Goal: Task Accomplishment & Management: Use online tool/utility

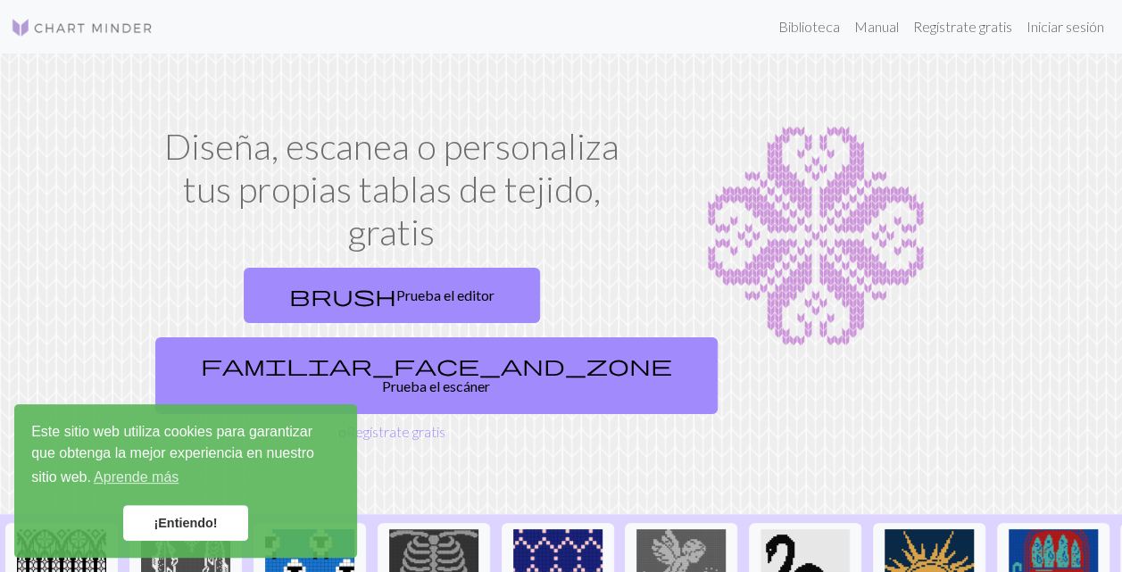
click at [237, 507] on link "¡Entiendo!" at bounding box center [185, 523] width 125 height 36
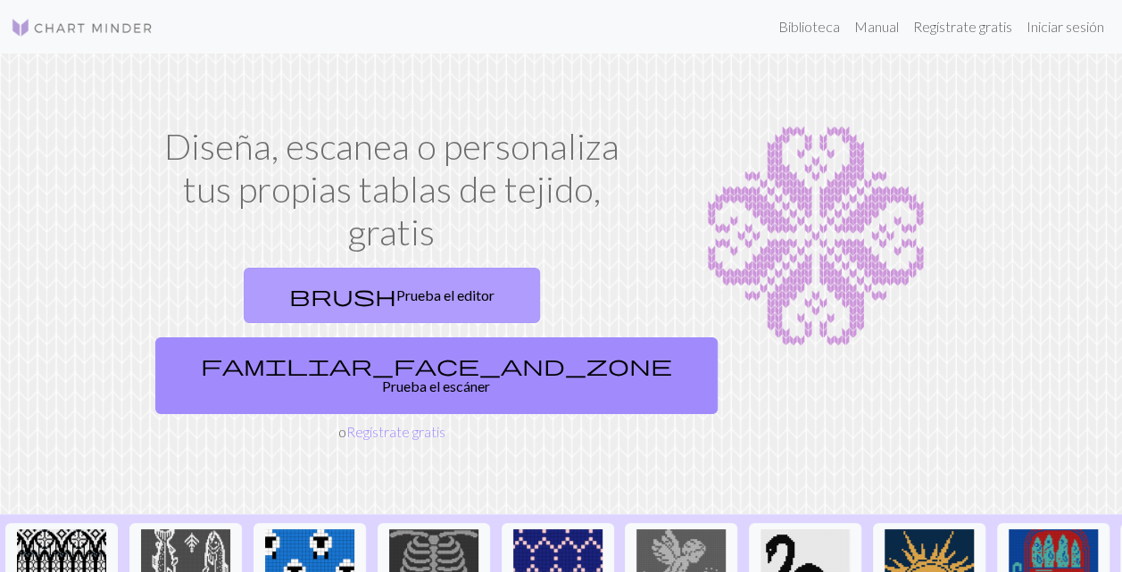
click at [289, 305] on span "brush" at bounding box center [342, 295] width 107 height 25
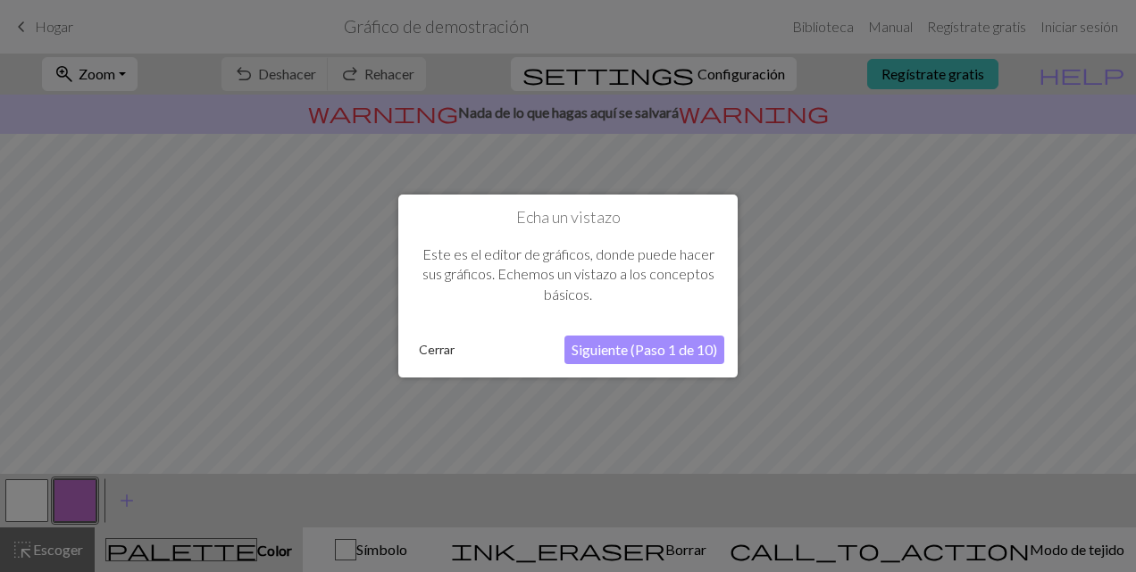
click at [662, 345] on button "Siguiente (Paso 1 de 10)" at bounding box center [644, 350] width 160 height 29
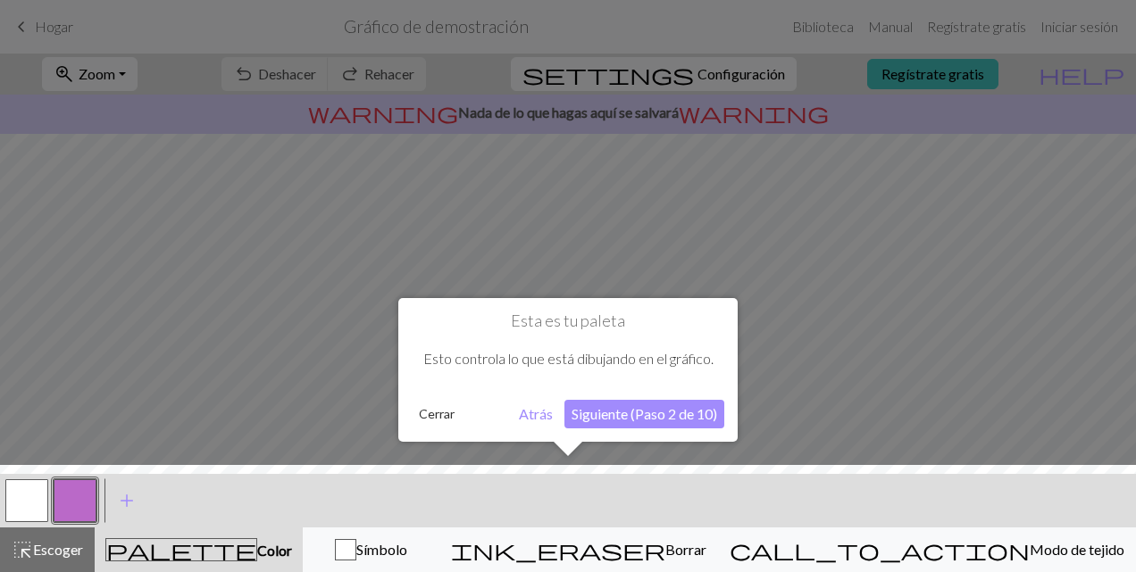
click at [625, 409] on button "Siguiente (Paso 2 de 10)" at bounding box center [644, 414] width 160 height 29
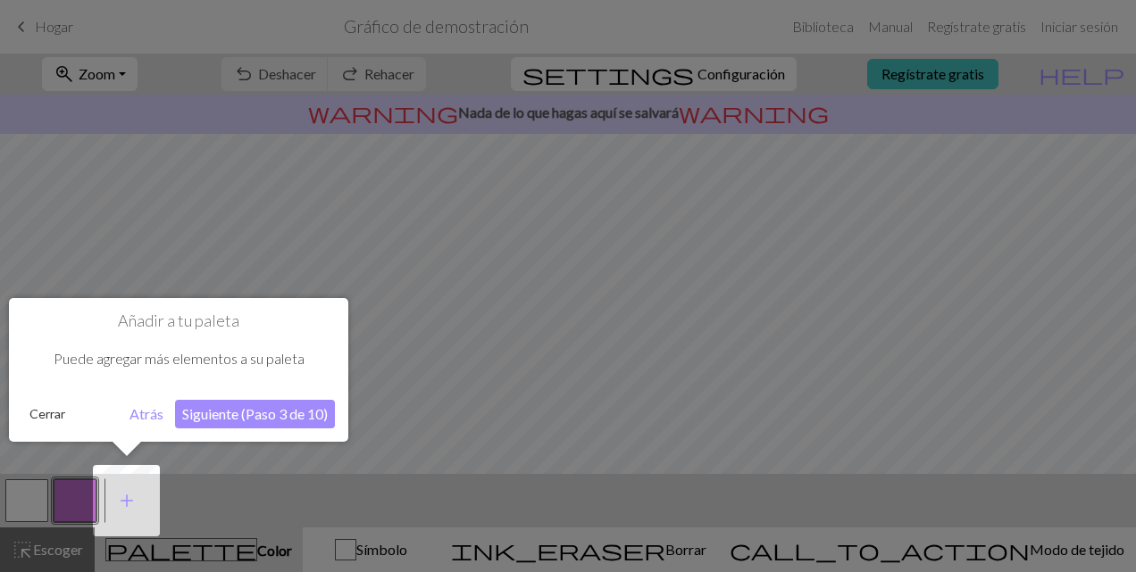
click at [245, 415] on button "Siguiente (Paso 3 de 10)" at bounding box center [255, 414] width 160 height 29
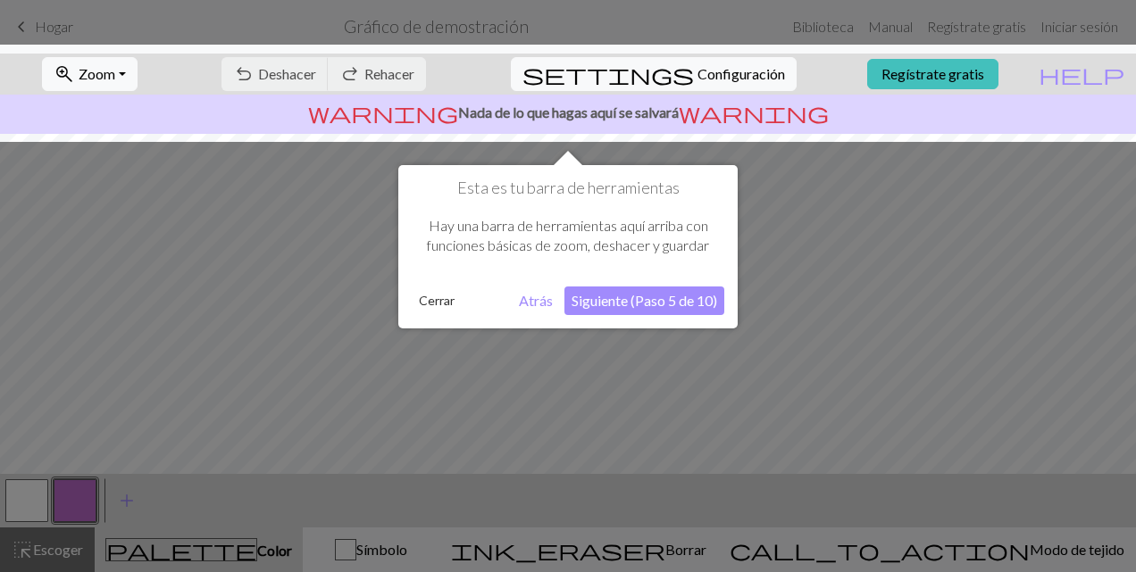
click at [694, 302] on button "Siguiente (Paso 5 de 10)" at bounding box center [644, 301] width 160 height 29
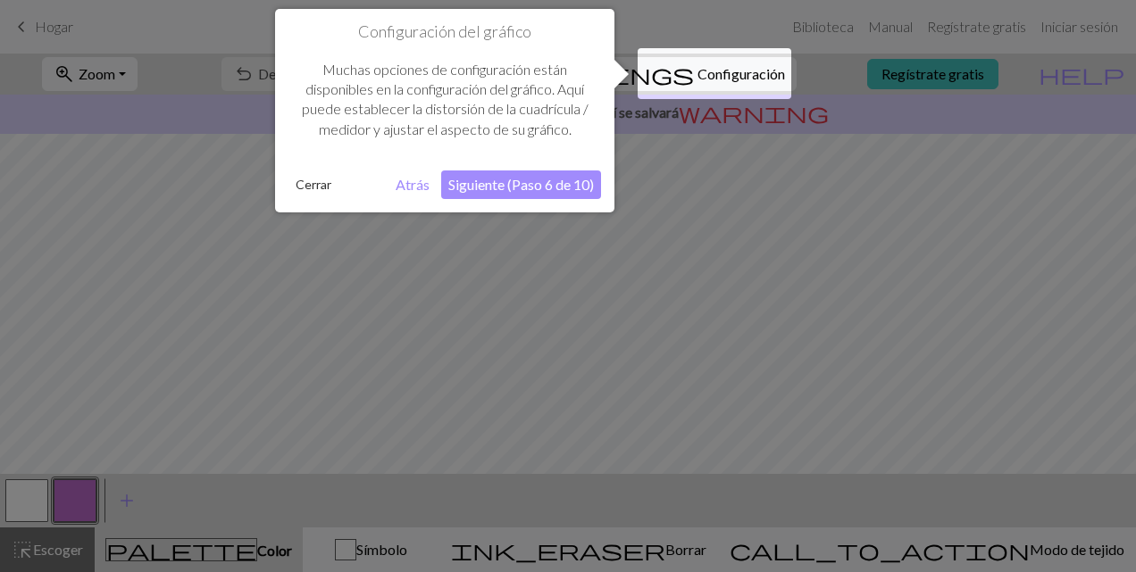
click at [545, 187] on button "Siguiente (Paso 6 de 10)" at bounding box center [521, 185] width 160 height 29
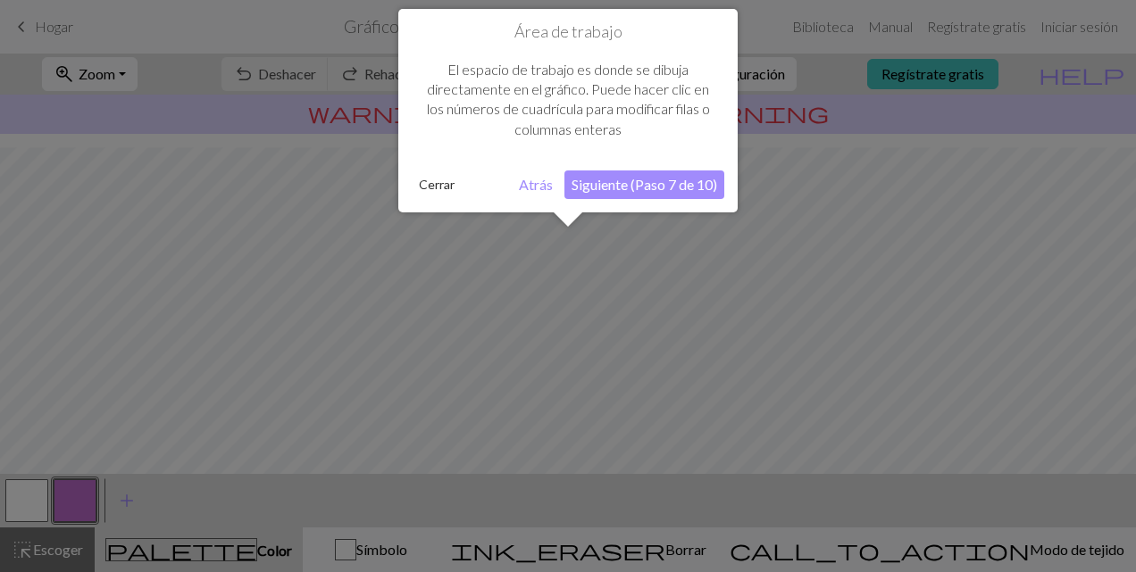
scroll to position [106, 0]
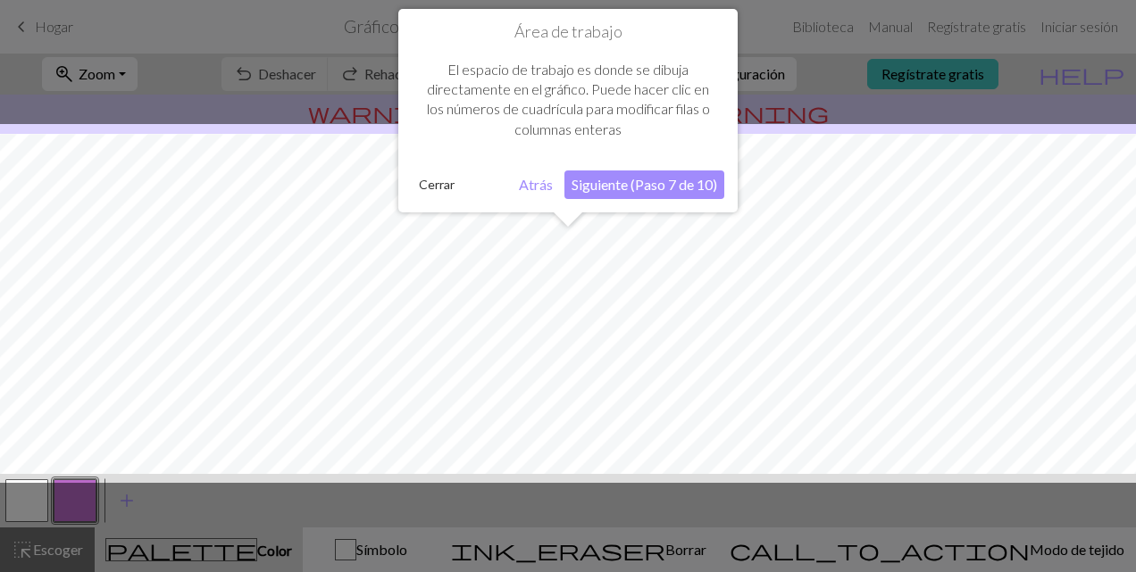
click at [631, 192] on button "Siguiente (Paso 7 de 10)" at bounding box center [644, 185] width 160 height 29
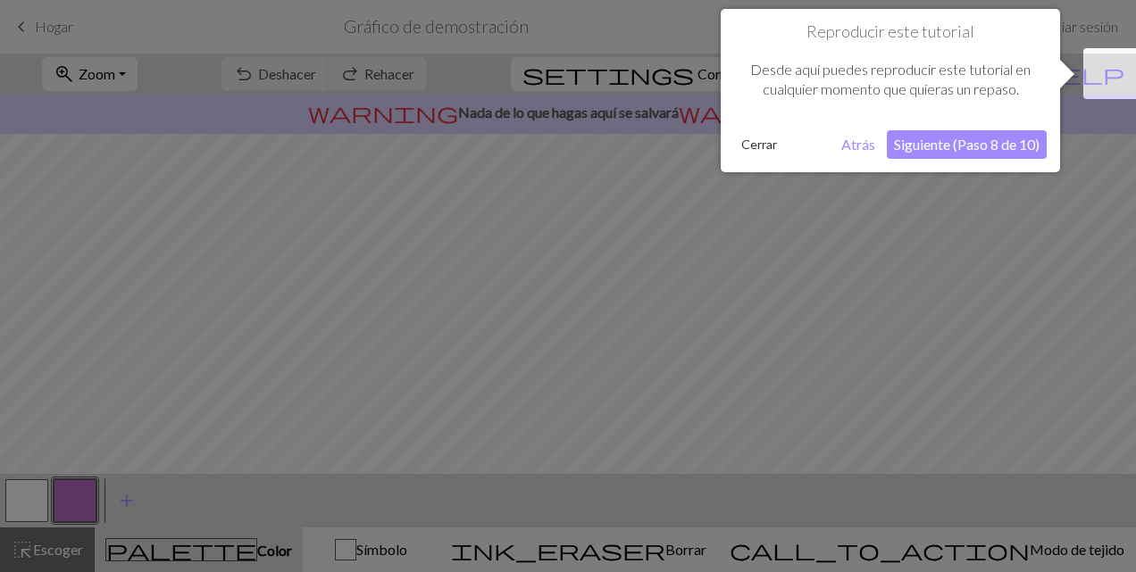
click at [1008, 146] on button "Siguiente (Paso 8 de 10)" at bounding box center [967, 144] width 160 height 29
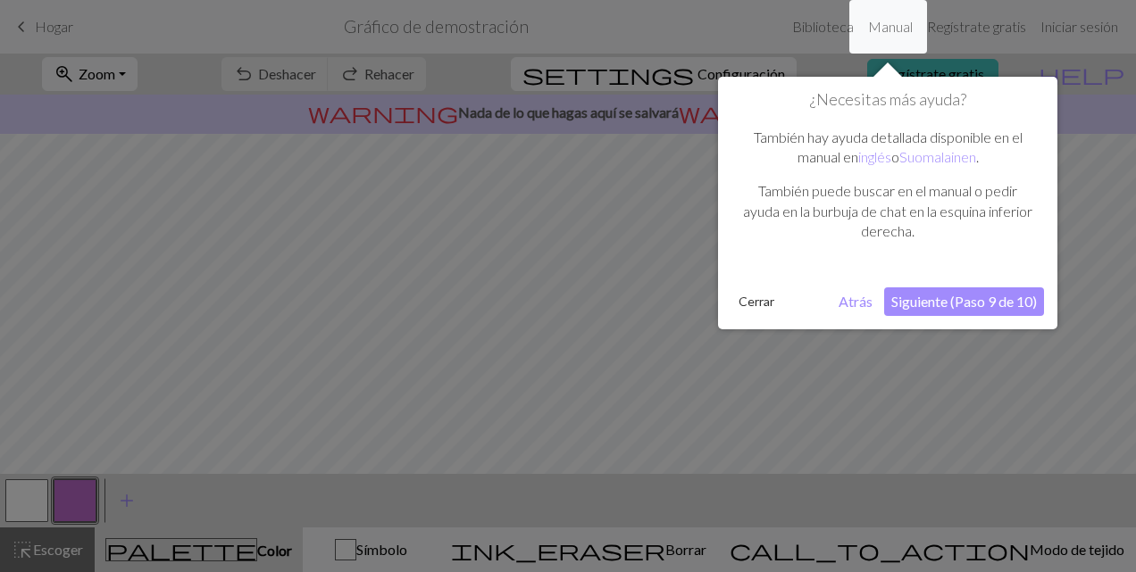
click at [948, 304] on button "Siguiente (Paso 9 de 10)" at bounding box center [964, 301] width 160 height 29
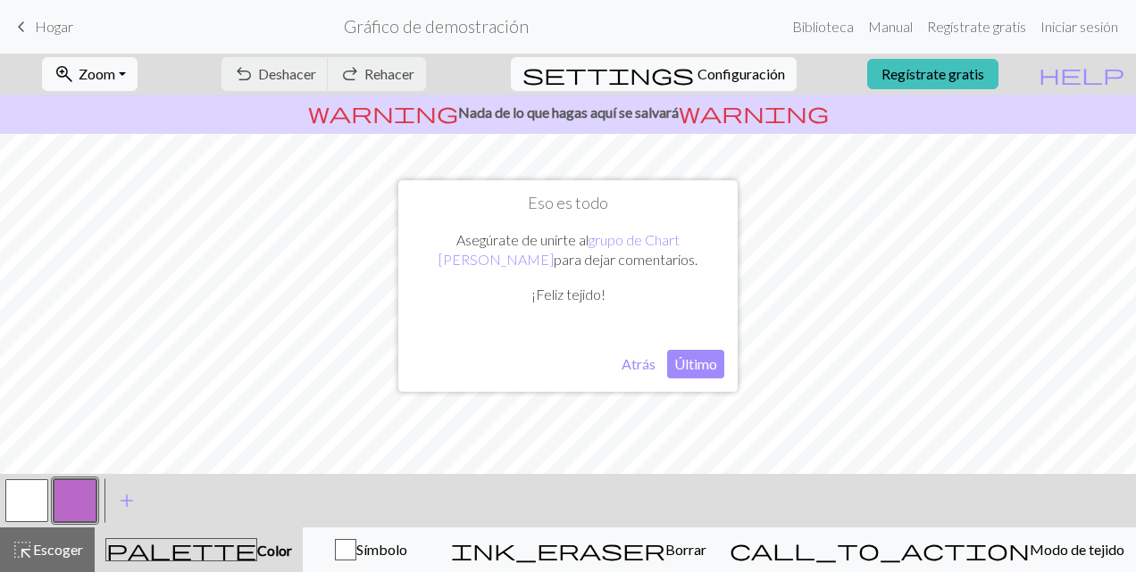
click at [702, 368] on button "Último" at bounding box center [695, 364] width 57 height 29
click at [137, 505] on span "add" at bounding box center [126, 500] width 21 height 25
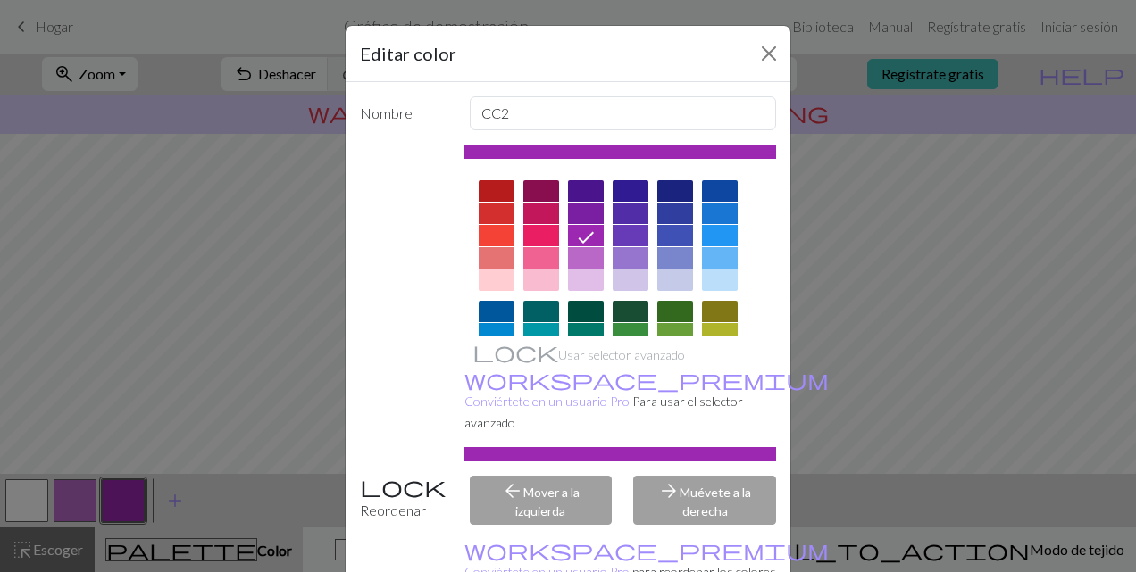
drag, startPoint x: 755, startPoint y: 203, endPoint x: 754, endPoint y: 306, distance: 103.6
click at [754, 306] on div at bounding box center [620, 417] width 312 height 502
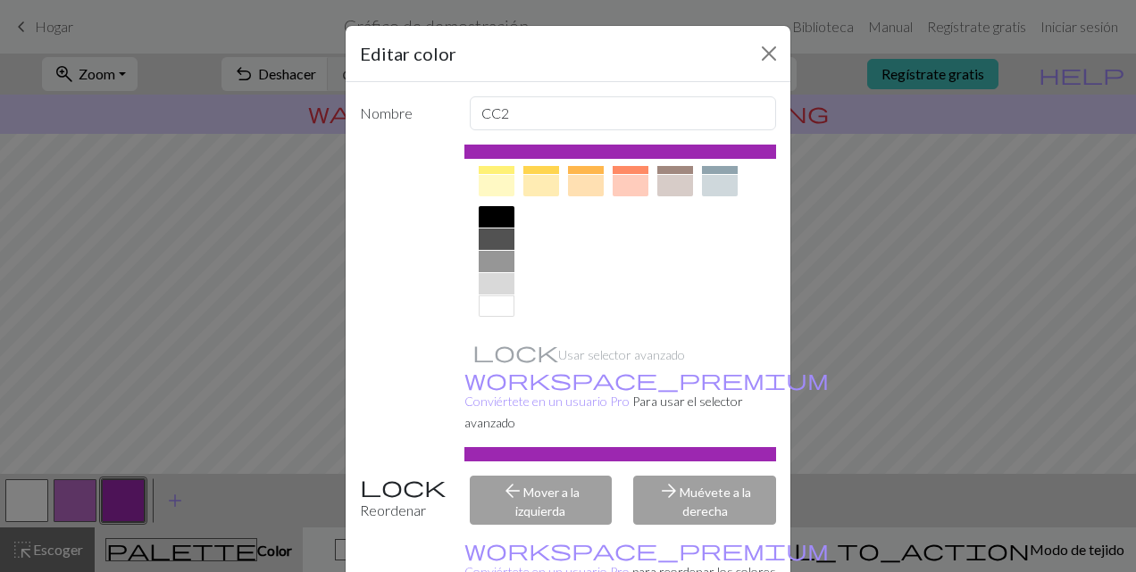
scroll to position [0, 0]
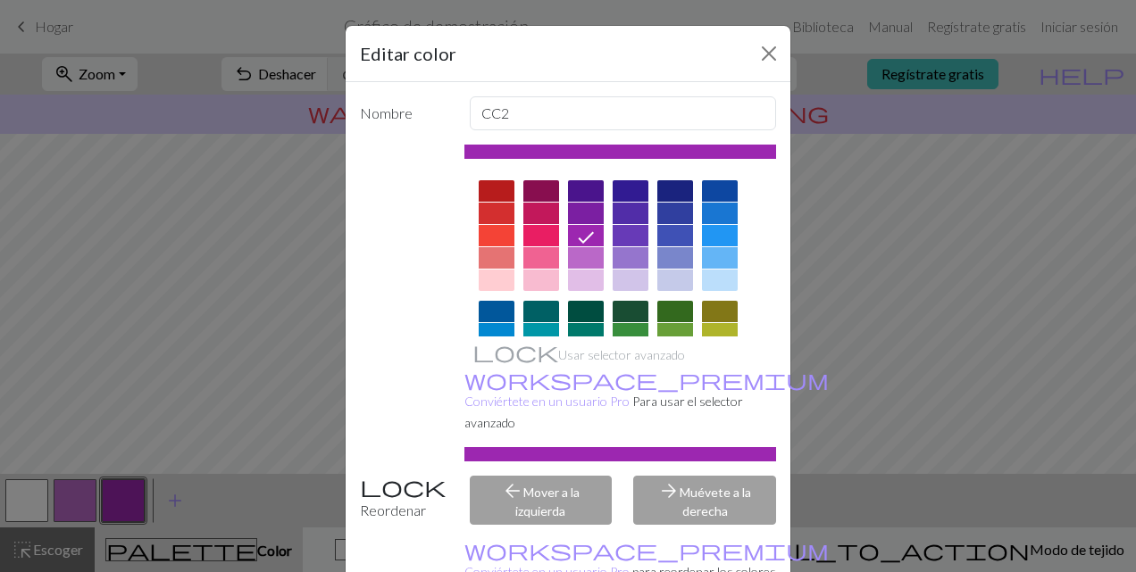
click at [604, 89] on div "Nombre CC2 Usar selector avanzado workspace_premium Conviértete en un usuario P…" at bounding box center [568, 346] width 445 height 529
click at [571, 112] on input "CC2" at bounding box center [623, 113] width 307 height 34
click at [900, 388] on div "Editar color Nombre CC2 Usar selector avanzado workspace_premium Conviértete en…" at bounding box center [568, 286] width 1136 height 572
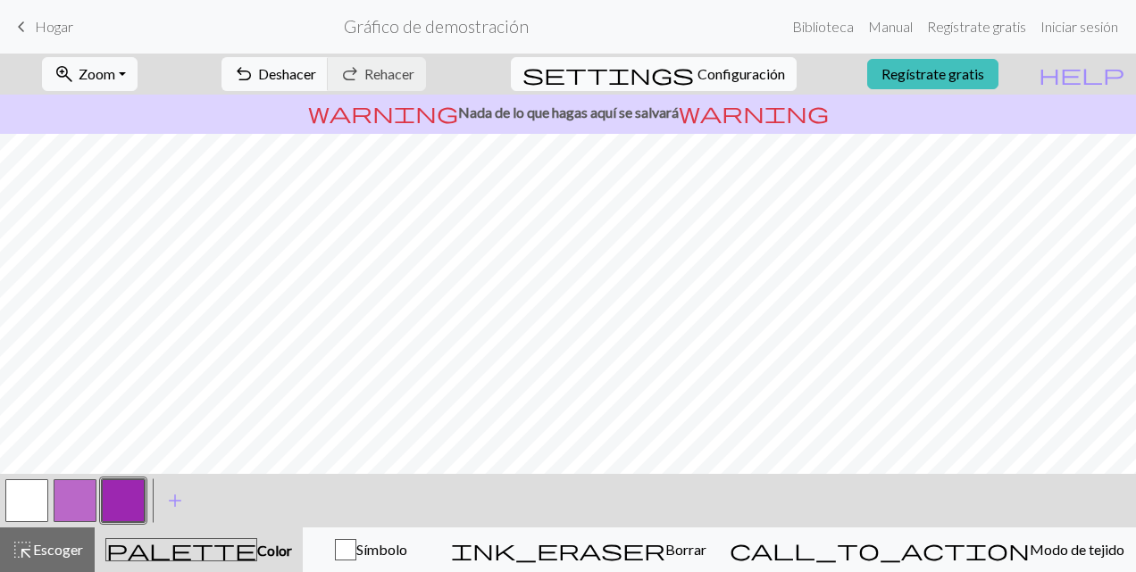
click at [734, 72] on span "Configuración" at bounding box center [740, 73] width 87 height 21
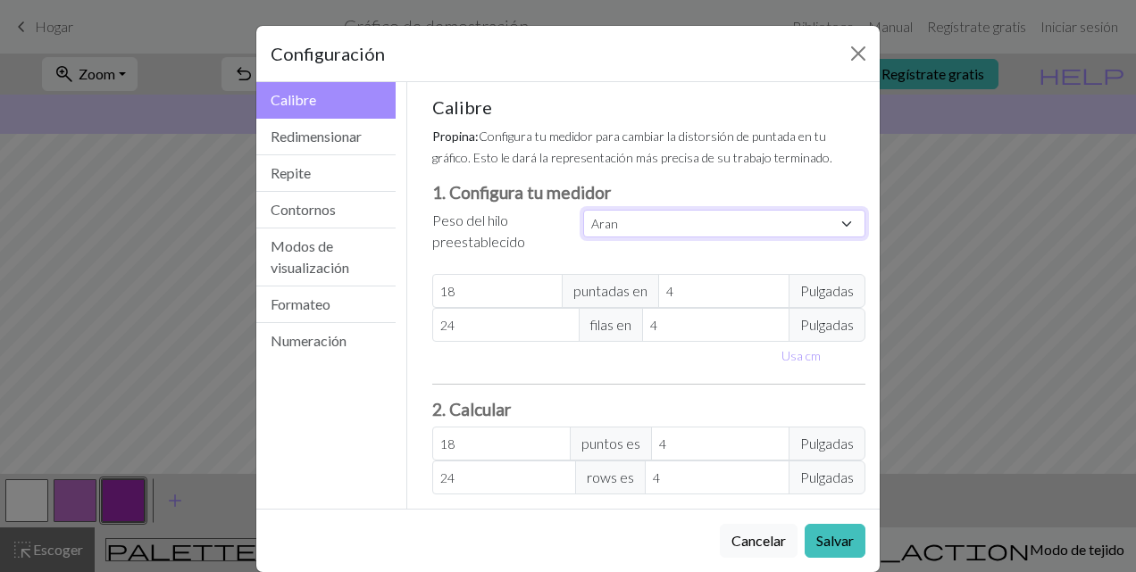
click at [675, 215] on select "Costumbre Cuadrado Encaje Digitación ligera Tecleo Deporte Punto doble Estambre…" at bounding box center [724, 224] width 282 height 28
select select "square"
click at [583, 210] on select "Costumbre Cuadrado Encaje Digitación ligera Tecleo Deporte Punto doble Estambre…" at bounding box center [724, 224] width 282 height 28
type input "32"
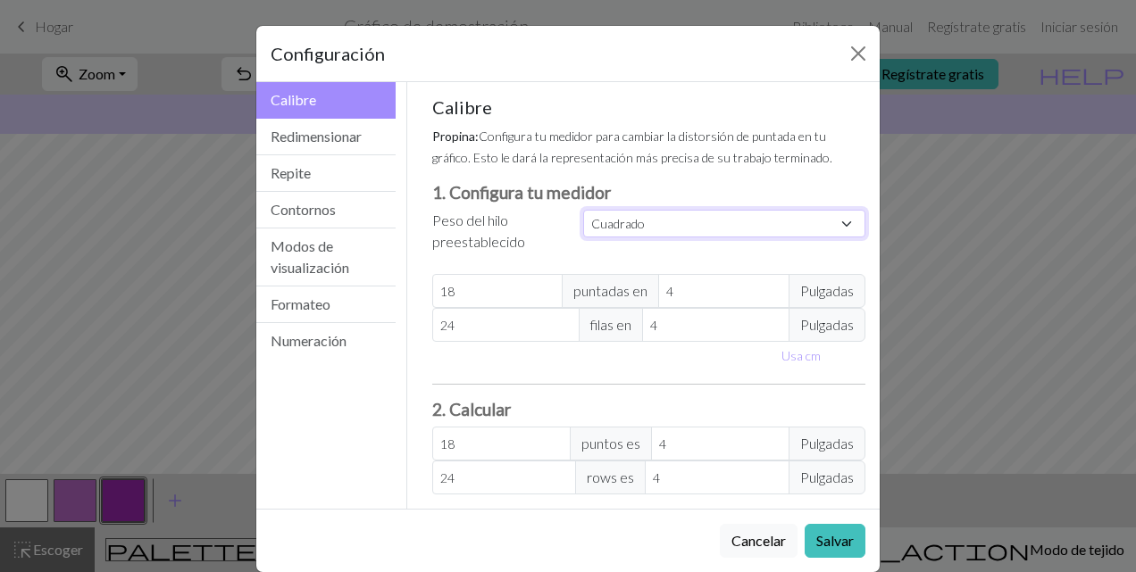
type input "32"
click at [296, 136] on button "Redimensionar" at bounding box center [325, 137] width 139 height 37
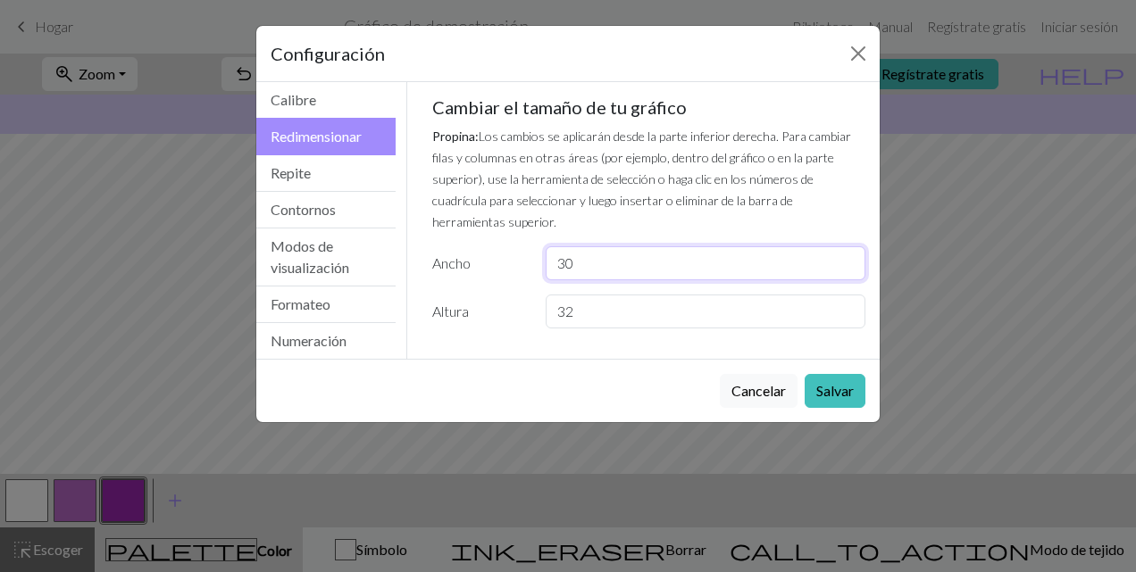
drag, startPoint x: 636, startPoint y: 254, endPoint x: 505, endPoint y: 268, distance: 131.1
click at [505, 268] on div "Cambiar el tamaño de tu gráfico Propina: Los cambios se aplicarán desde la part…" at bounding box center [649, 212] width 434 height 232
type input "50"
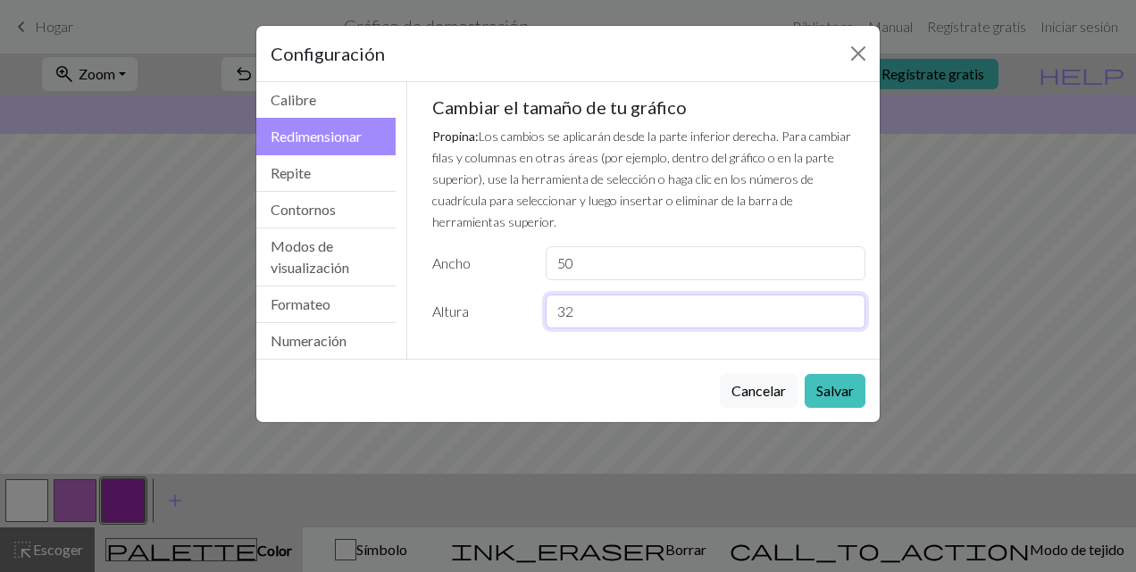
click at [647, 295] on input "32" at bounding box center [706, 312] width 320 height 34
type input "3"
type input "50"
click at [339, 184] on button "Repite" at bounding box center [325, 173] width 139 height 37
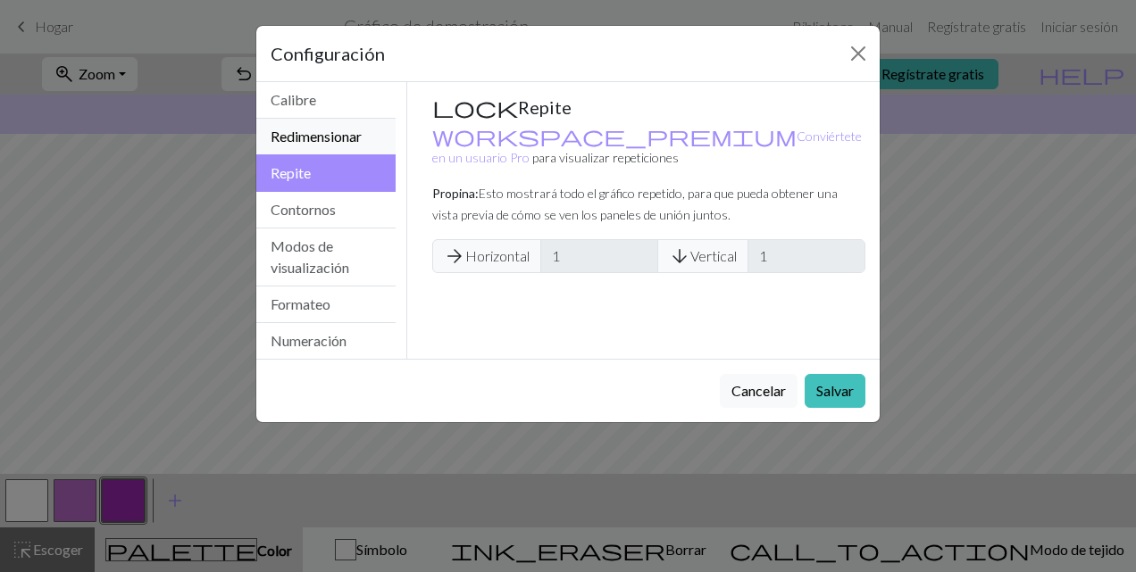
click at [317, 142] on button "Redimensionar" at bounding box center [325, 137] width 139 height 37
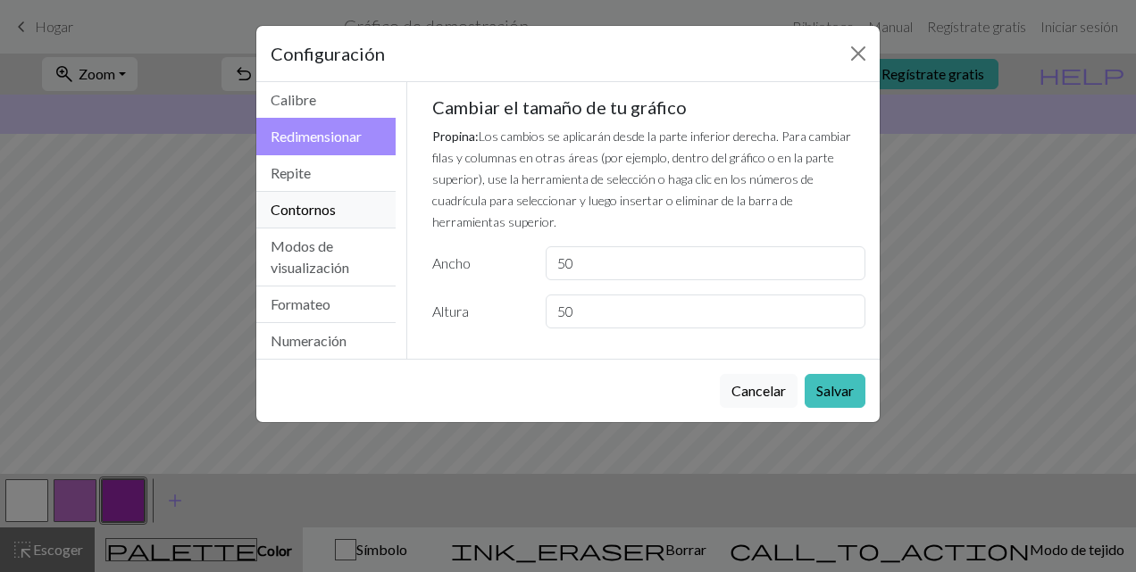
click at [359, 207] on button "Contornos" at bounding box center [325, 210] width 139 height 37
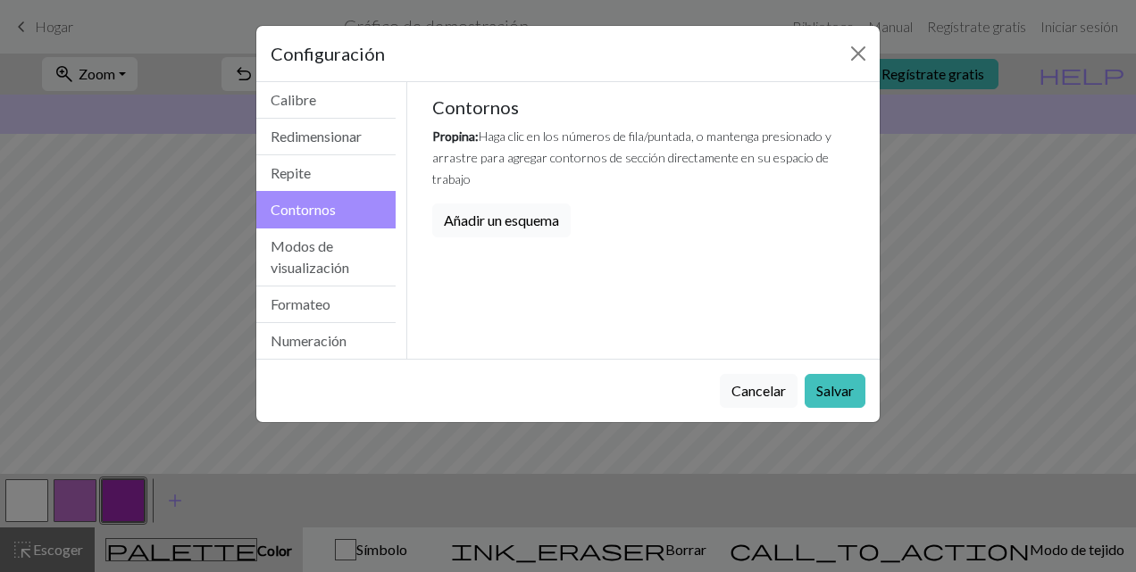
click at [475, 204] on button "Añadir un esquema" at bounding box center [501, 221] width 138 height 34
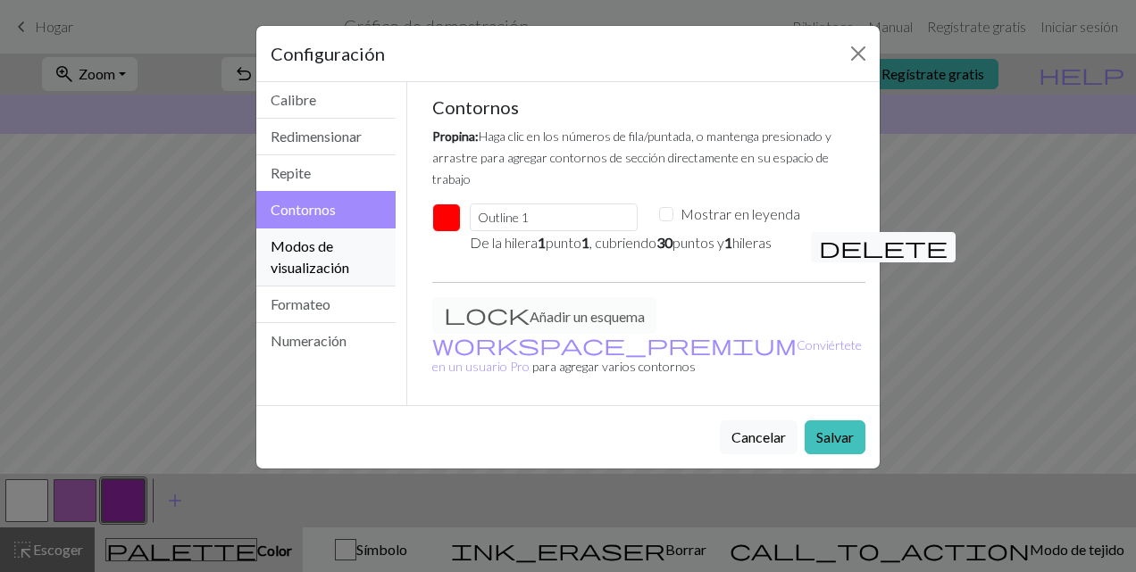
click at [314, 243] on button "Modos de visualización" at bounding box center [325, 258] width 139 height 58
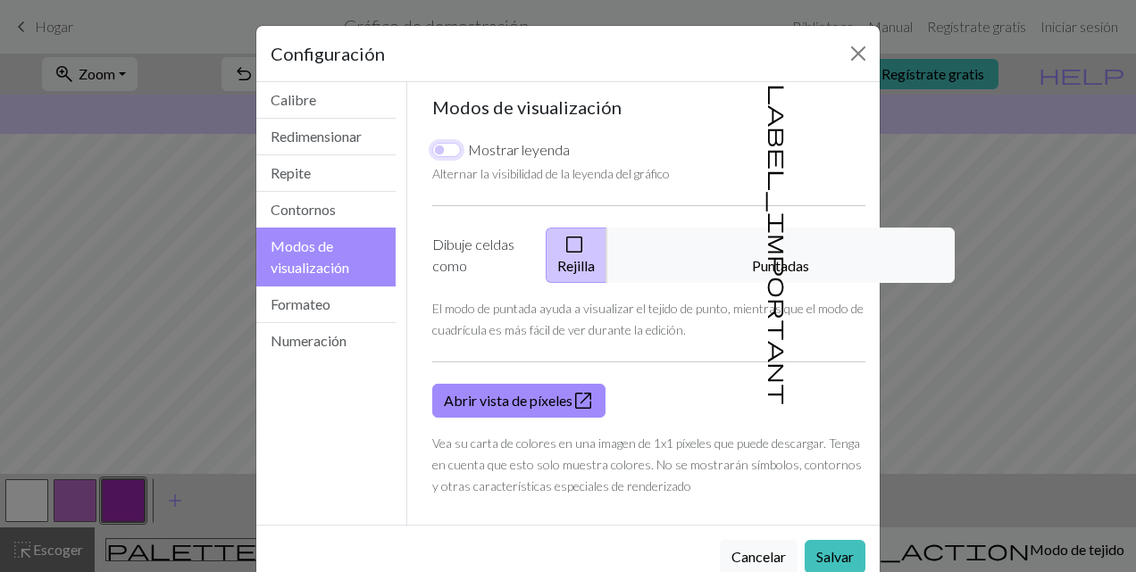
click at [437, 148] on input "Mostrar leyenda" at bounding box center [446, 150] width 29 height 14
checkbox input "true"
click at [304, 301] on button "Formateo" at bounding box center [325, 305] width 139 height 37
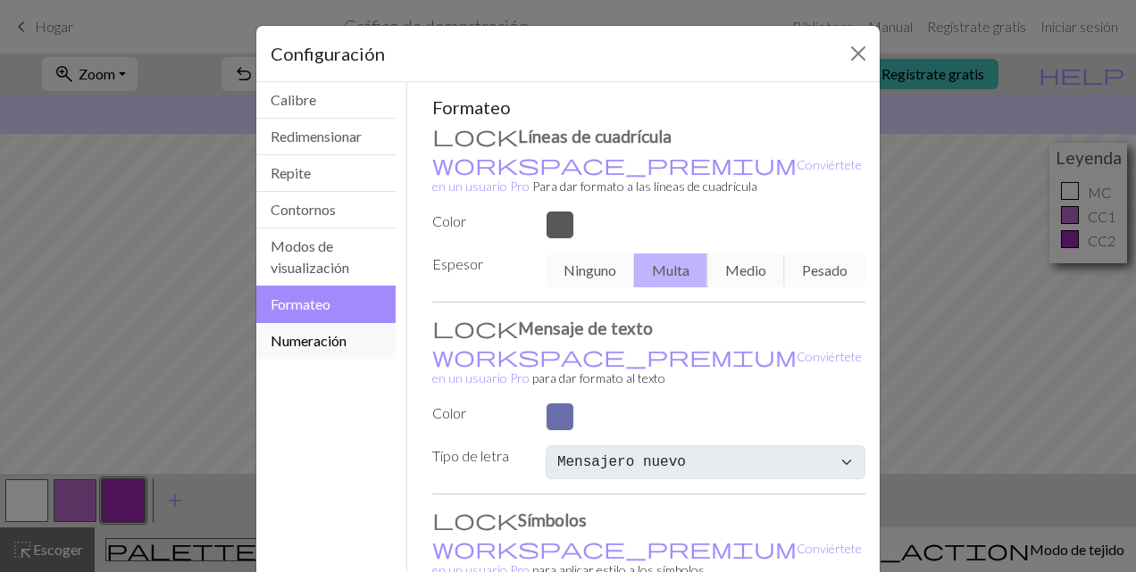
click at [356, 339] on button "Numeración" at bounding box center [325, 341] width 139 height 36
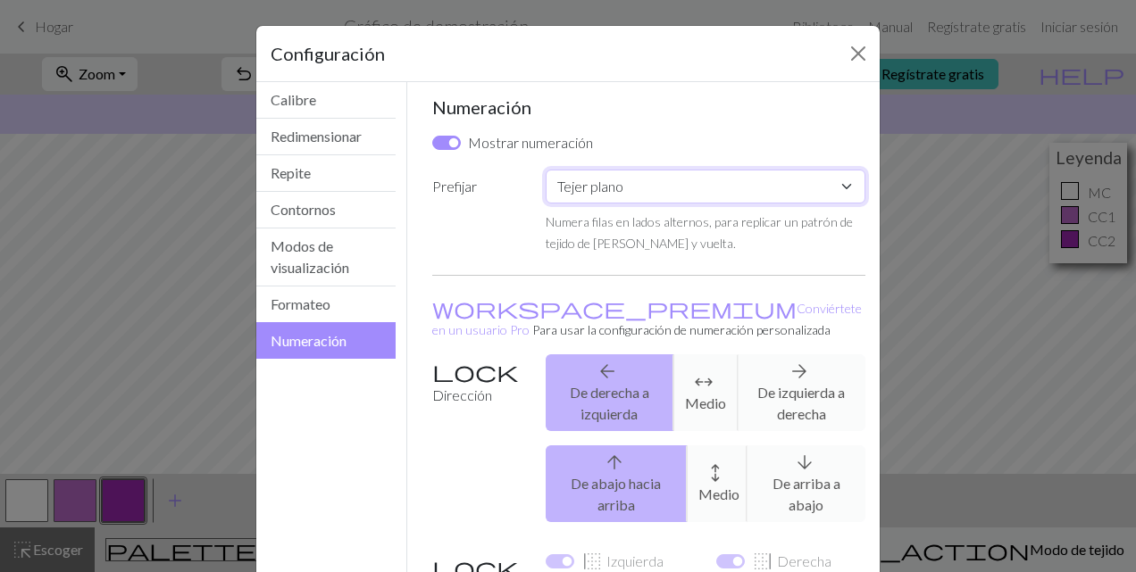
click at [804, 181] on select "Costumbre Tejer plano Tejer en redondo Tejido de encaje [GEOGRAPHIC_DATA][PERSO…" at bounding box center [706, 187] width 320 height 34
select select "crossstitch"
click at [546, 170] on select "Costumbre Tejer plano Tejer en redondo Tejido de encaje [GEOGRAPHIC_DATA][PERSO…" at bounding box center [706, 187] width 320 height 34
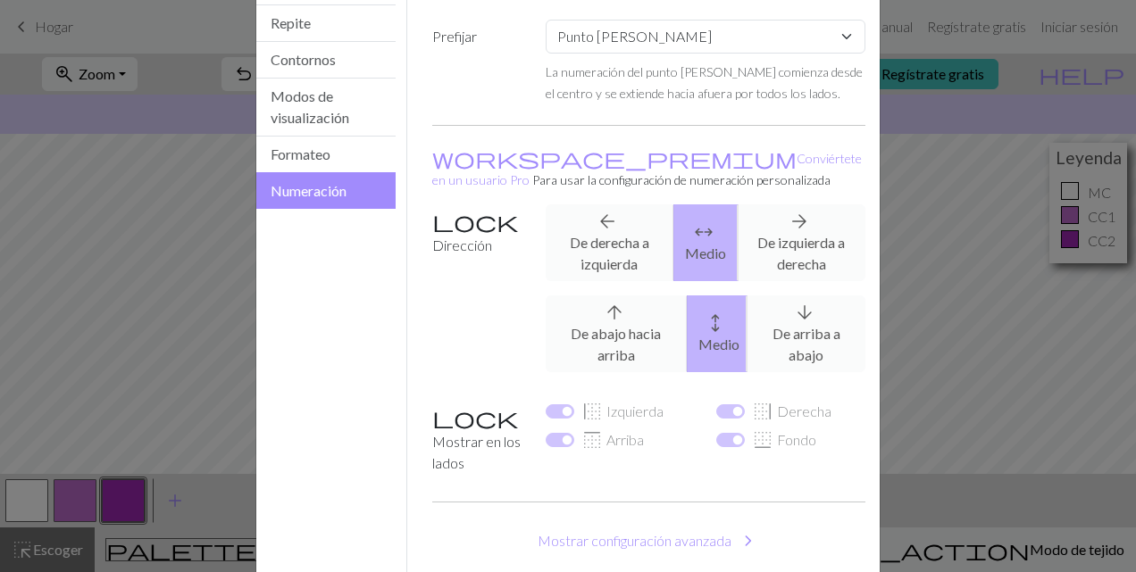
scroll to position [227, 0]
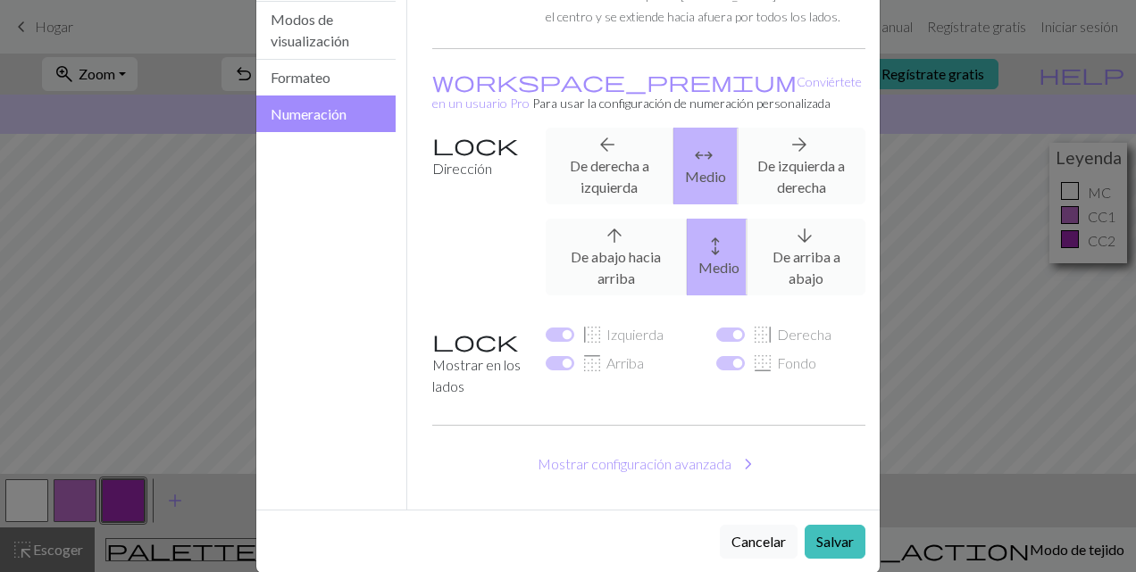
click at [821, 510] on div "Cancelar Salvar" at bounding box center [567, 541] width 623 height 63
click at [825, 525] on button "Salvar" at bounding box center [834, 542] width 61 height 34
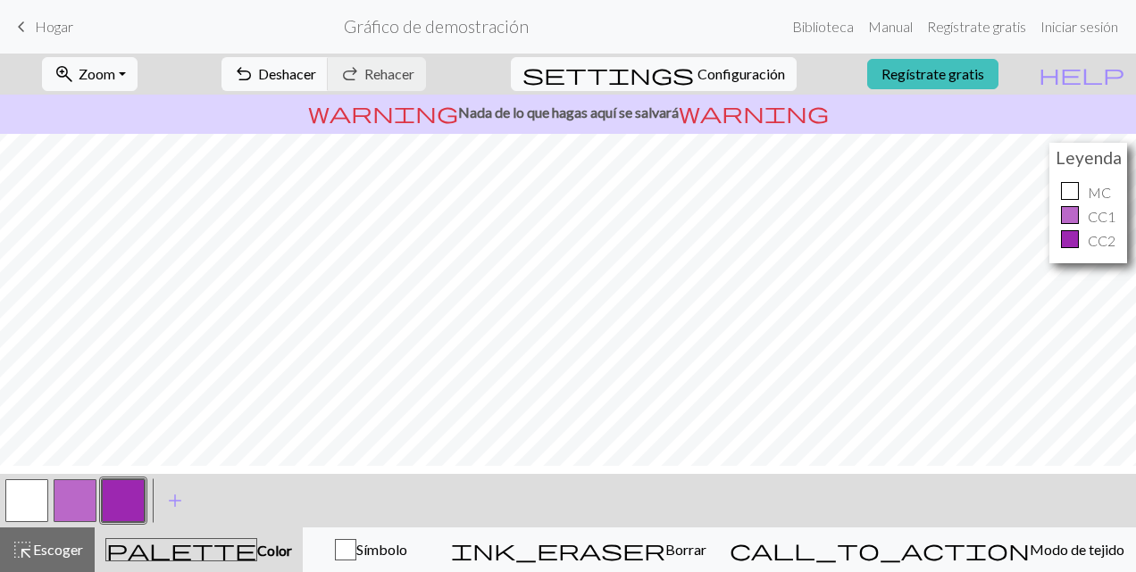
scroll to position [153, 0]
click at [691, 91] on div "settings Configuración" at bounding box center [653, 74] width 312 height 41
click at [697, 73] on span "Configuración" at bounding box center [740, 73] width 87 height 21
select select "crossstitch"
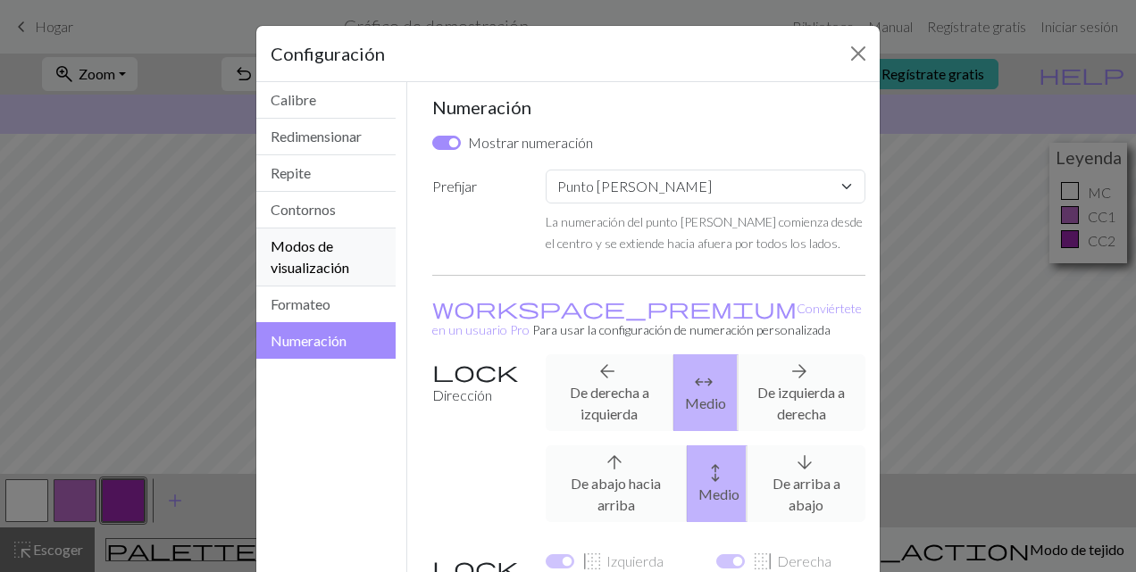
click at [343, 241] on button "Modos de visualización" at bounding box center [325, 258] width 139 height 58
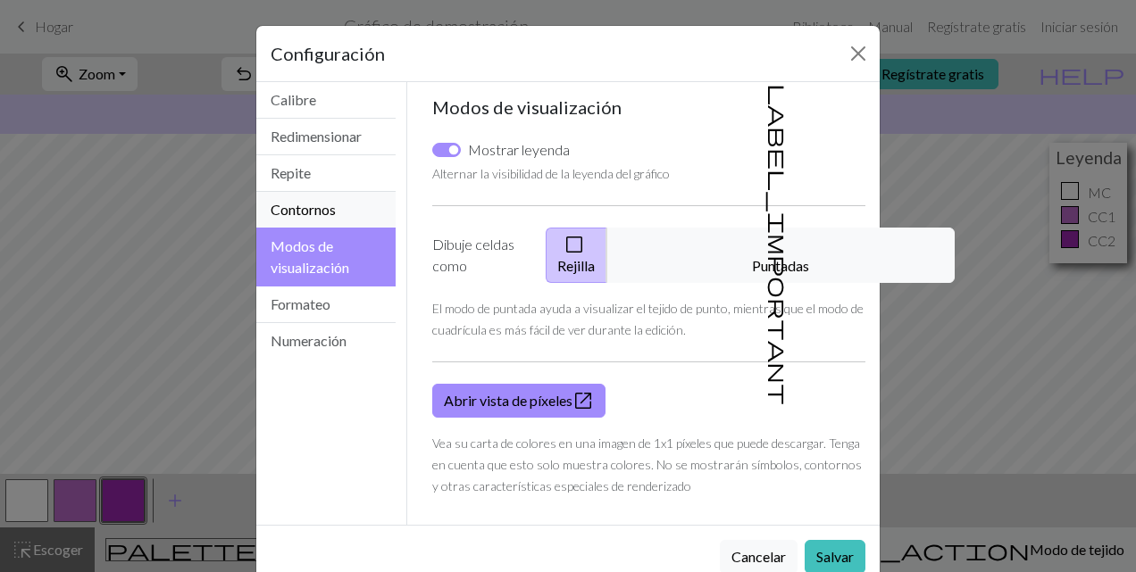
click at [307, 202] on button "Contornos" at bounding box center [325, 210] width 139 height 37
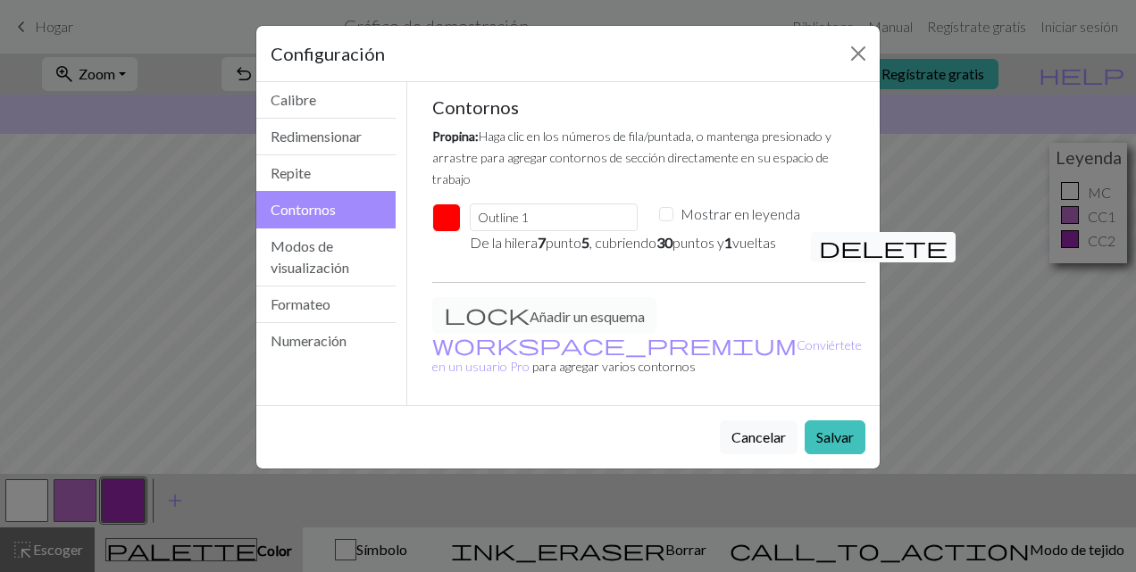
click at [829, 235] on span "delete" at bounding box center [883, 247] width 129 height 25
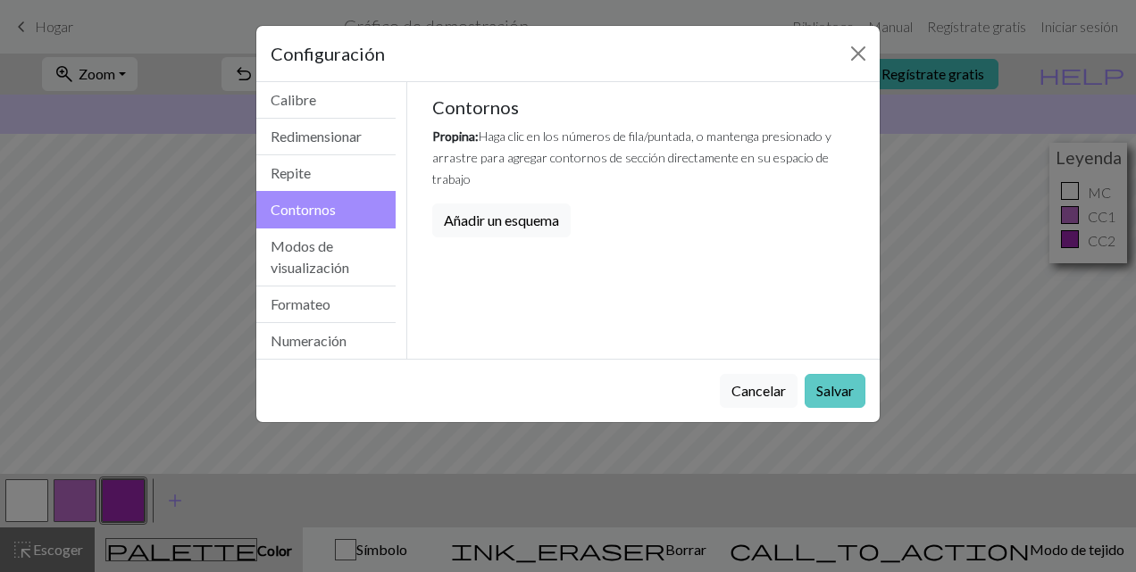
click at [833, 393] on button "Salvar" at bounding box center [834, 391] width 61 height 34
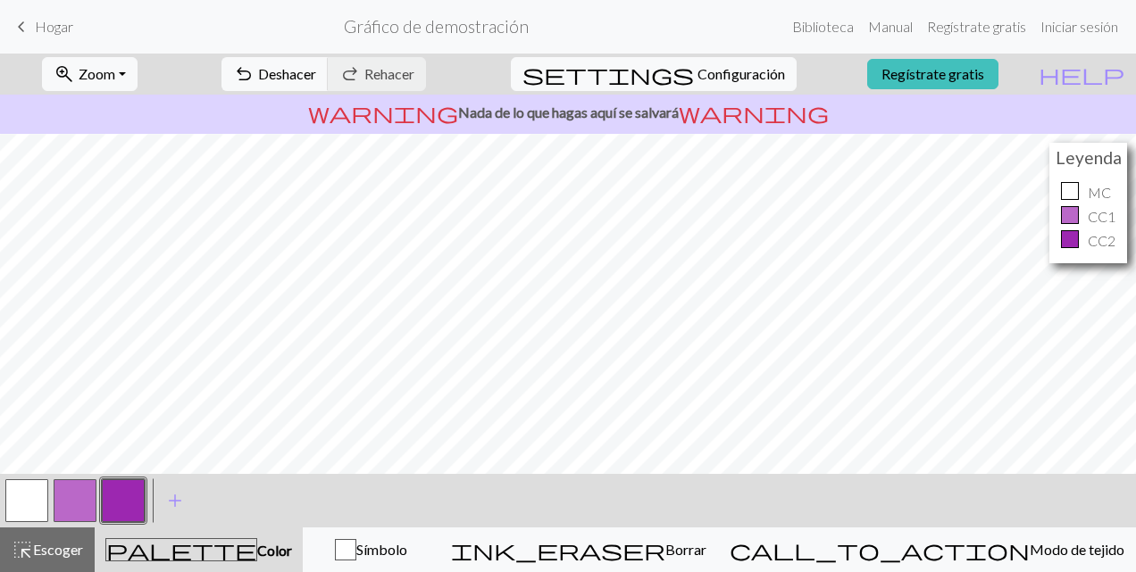
scroll to position [0, 0]
click at [30, 498] on button "button" at bounding box center [26, 500] width 43 height 43
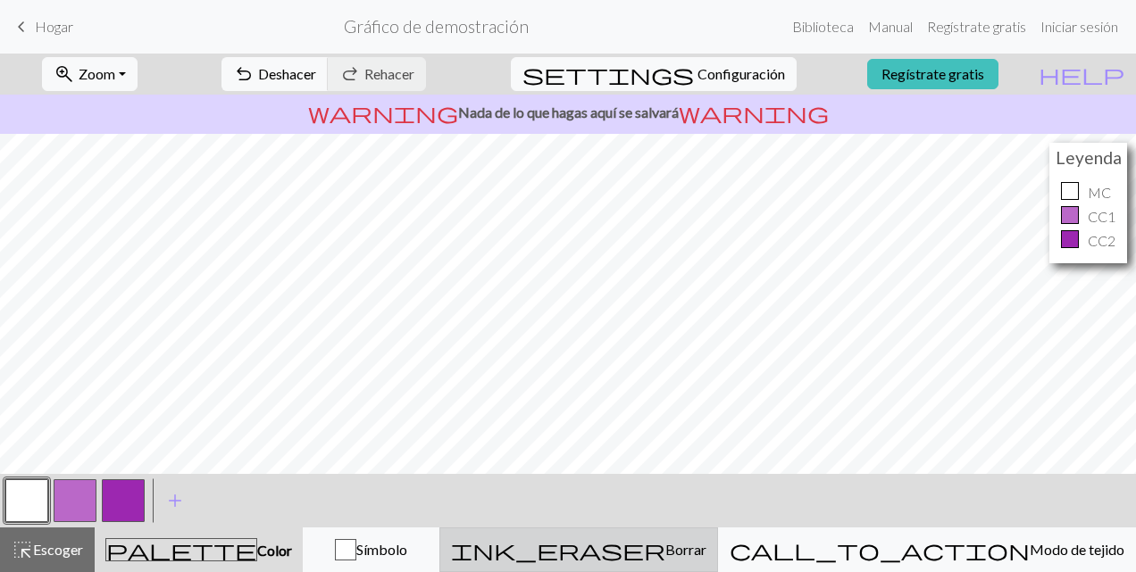
click at [706, 543] on span "Borrar" at bounding box center [685, 549] width 41 height 17
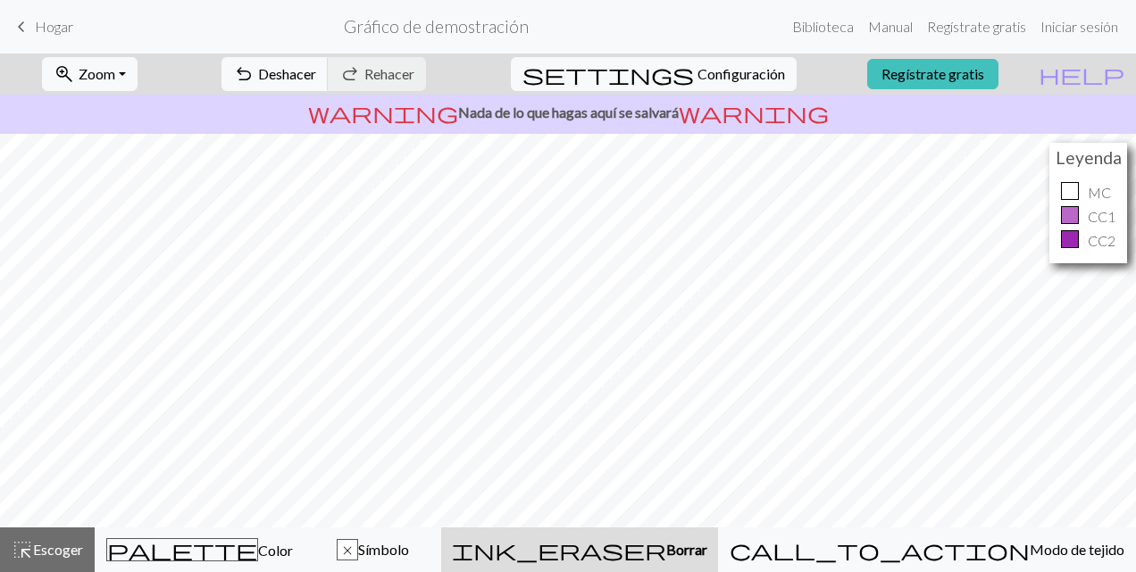
click at [707, 543] on span "Borrar" at bounding box center [686, 549] width 41 height 17
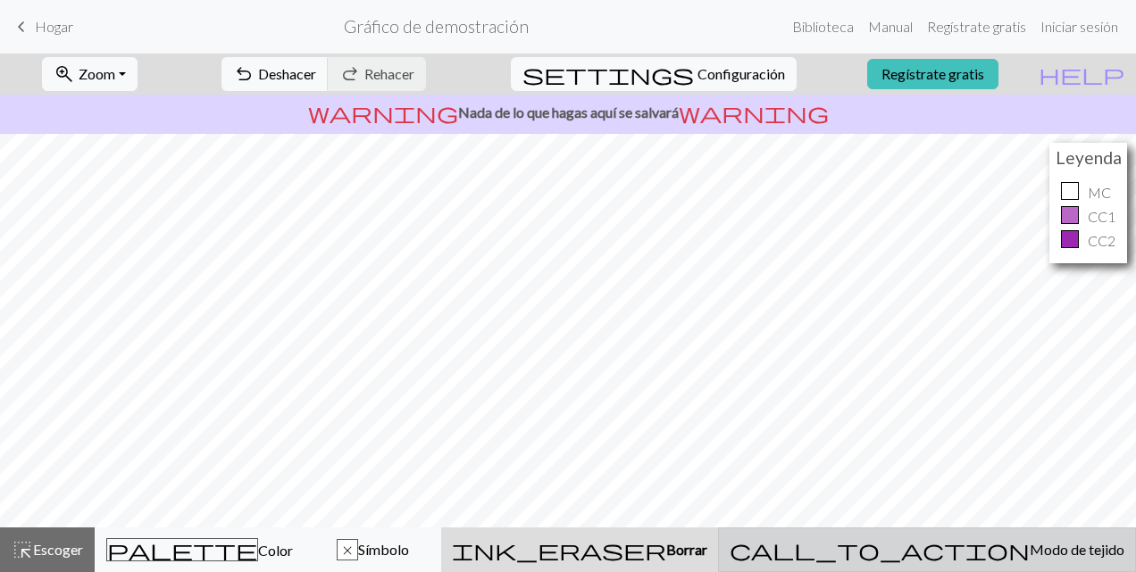
click at [1029, 555] on span "Modo de tejido" at bounding box center [1076, 549] width 95 height 17
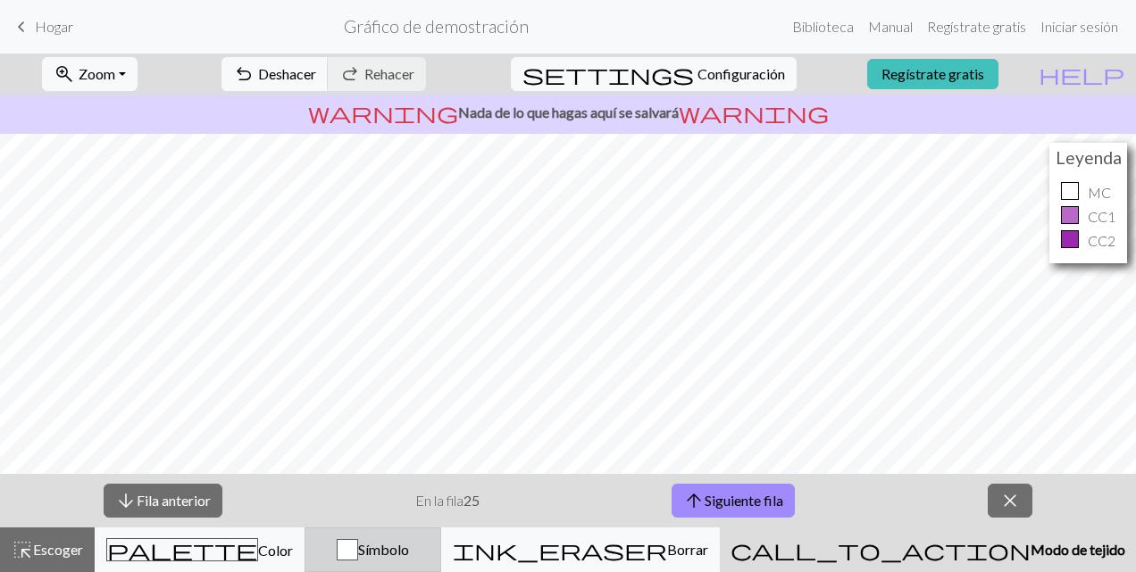
click at [441, 538] on button "Símbolo" at bounding box center [372, 550] width 137 height 45
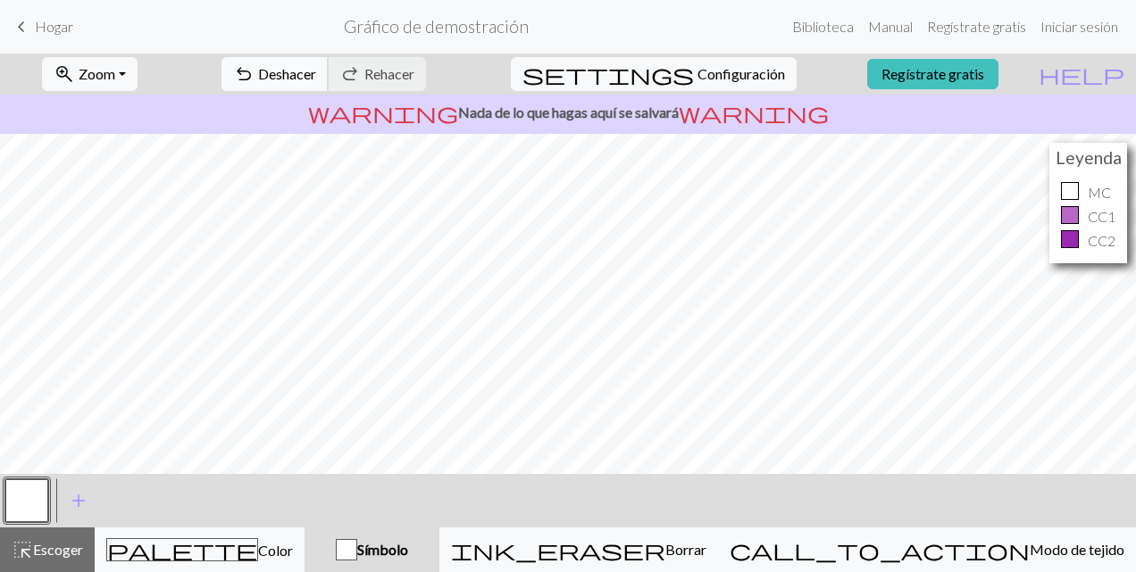
click at [329, 61] on button "undo Deshacer Undo" at bounding box center [274, 74] width 107 height 34
click at [316, 77] on span "Deshacer" at bounding box center [287, 73] width 58 height 17
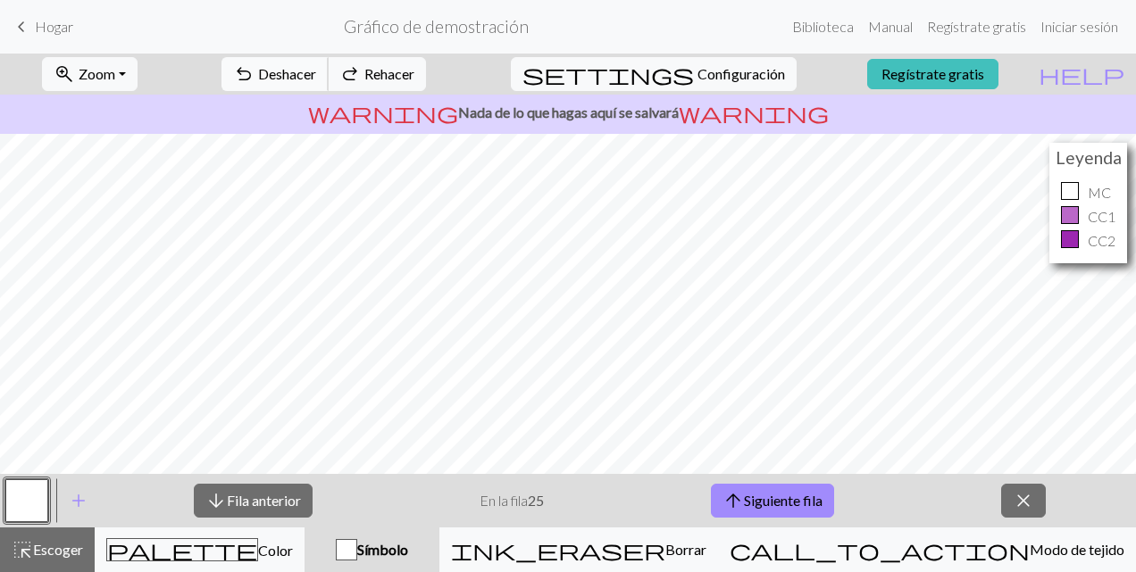
click at [316, 77] on span "Deshacer" at bounding box center [287, 73] width 58 height 17
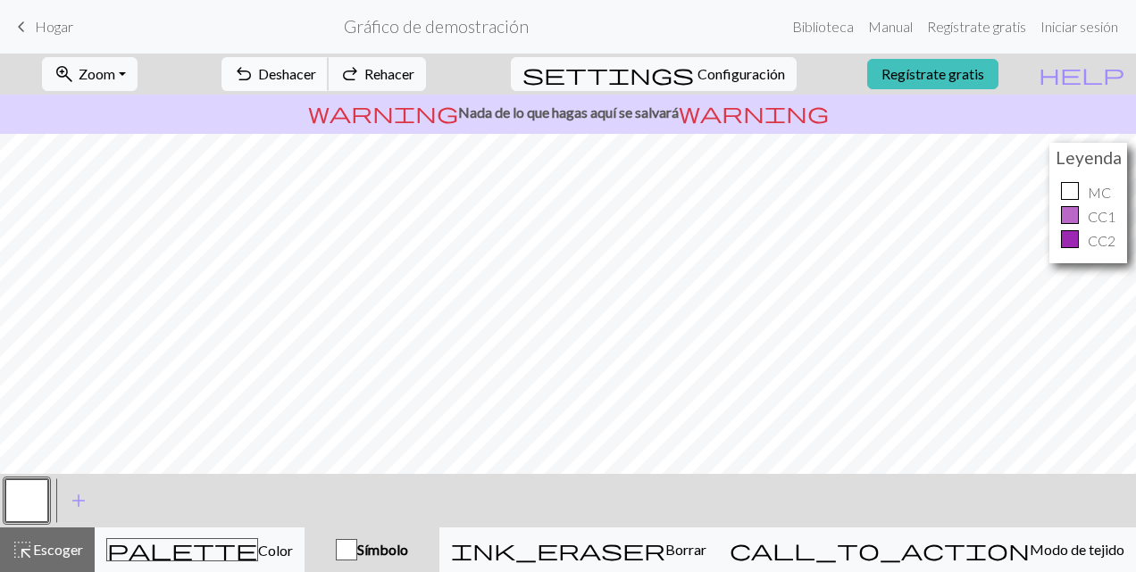
click at [254, 66] on span "undo" at bounding box center [243, 74] width 21 height 25
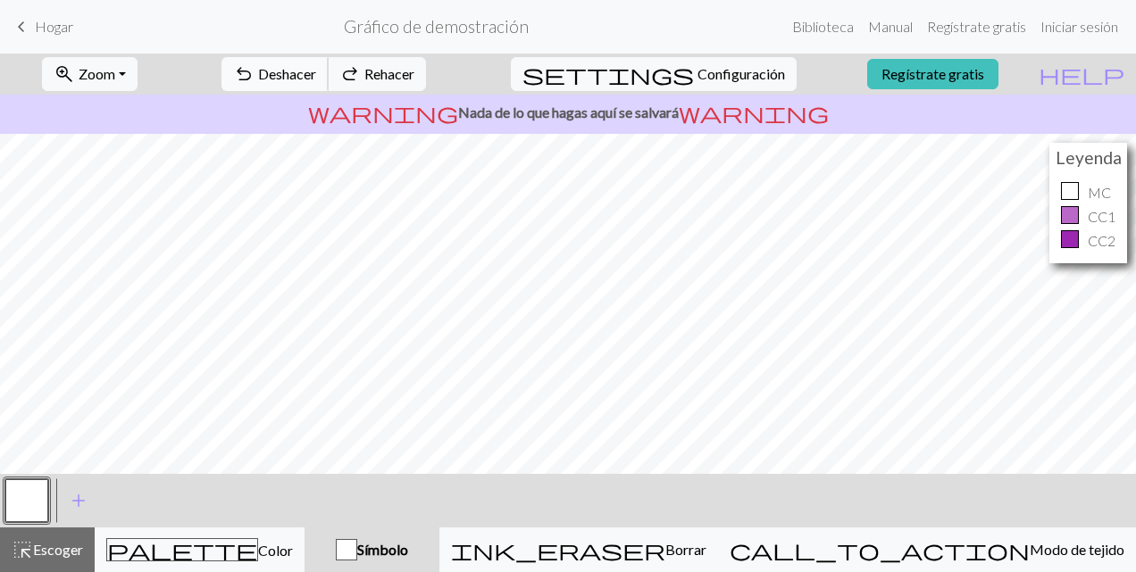
click at [254, 66] on span "undo" at bounding box center [243, 74] width 21 height 25
click at [738, 64] on span "Configuración" at bounding box center [740, 73] width 87 height 21
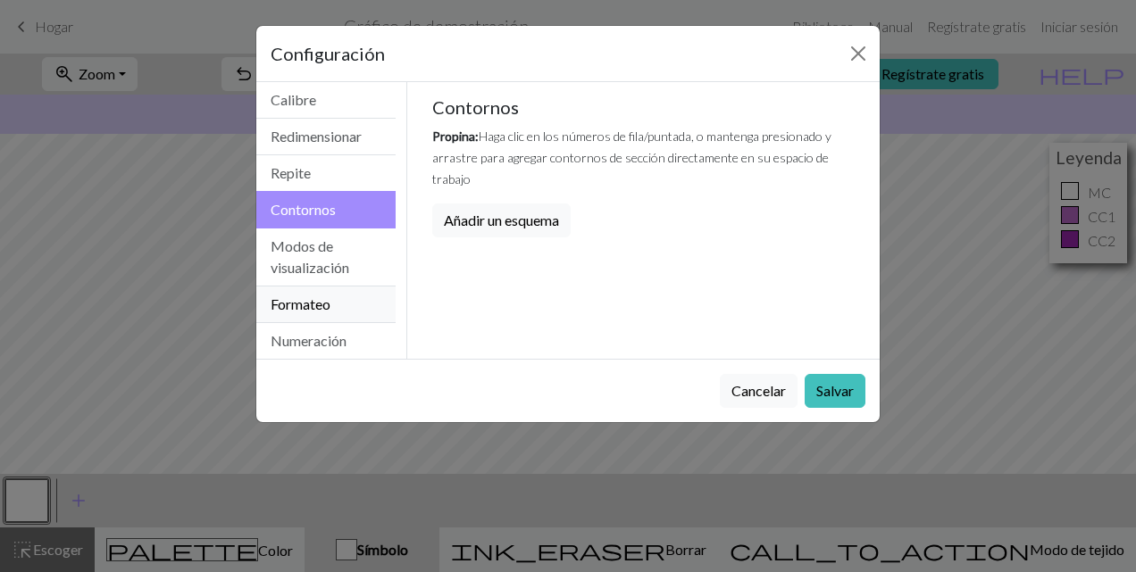
click at [343, 300] on button "Formateo" at bounding box center [325, 305] width 139 height 37
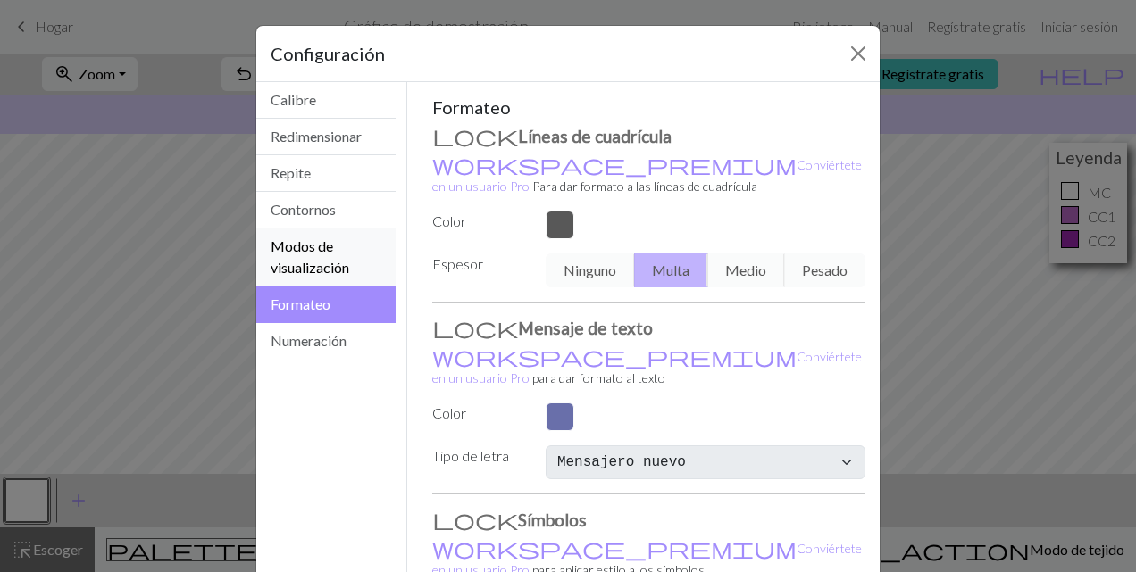
click at [320, 265] on button "Modos de visualización" at bounding box center [325, 258] width 139 height 58
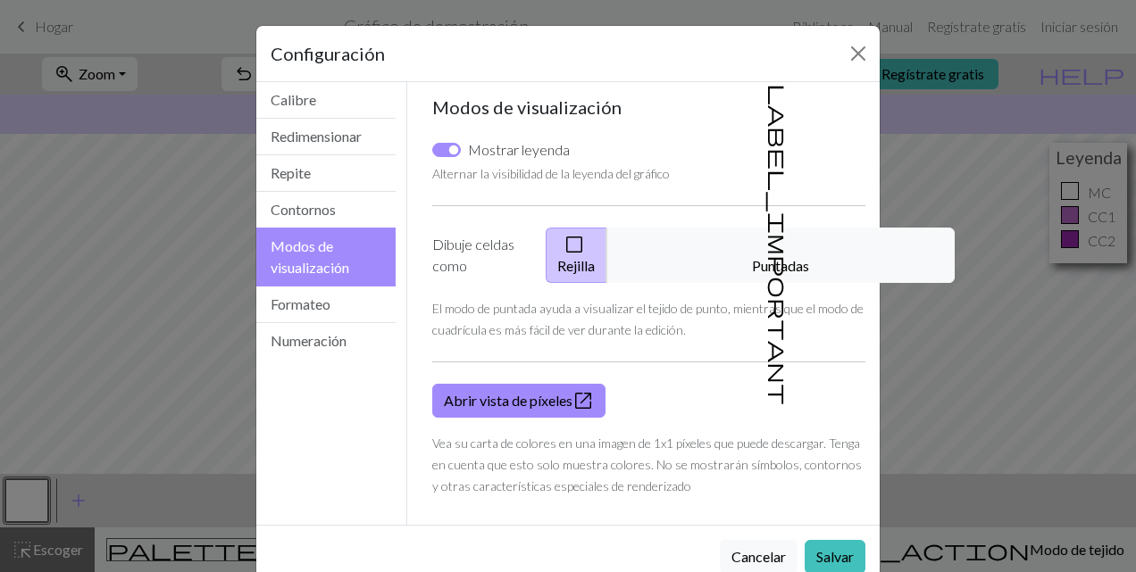
click at [584, 252] on span "check_box_outline_blank" at bounding box center [573, 244] width 21 height 25
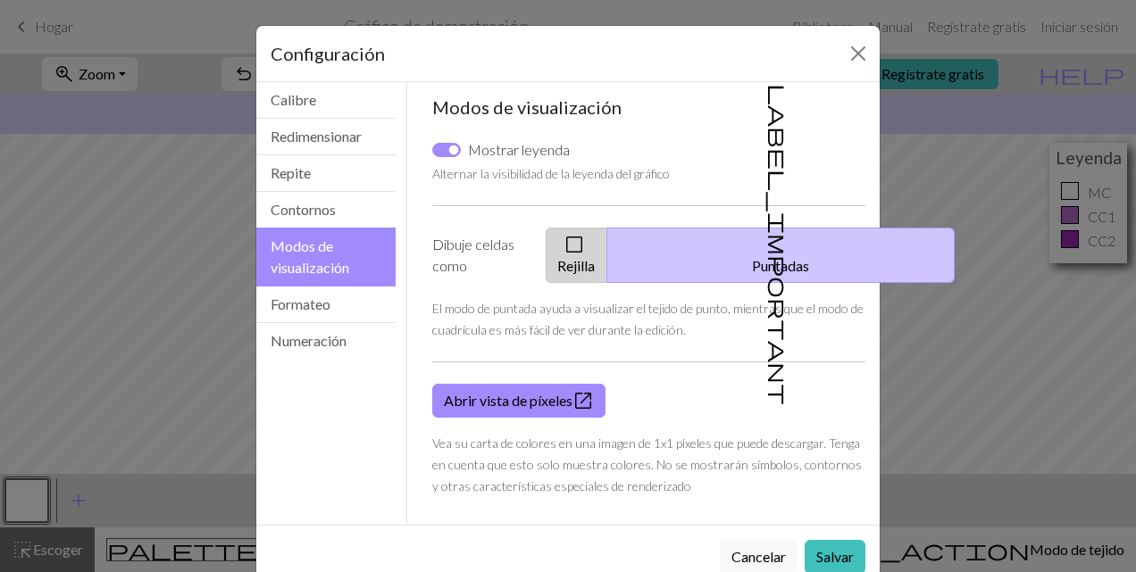
click at [585, 241] on span "check_box_outline_blank" at bounding box center [573, 244] width 21 height 25
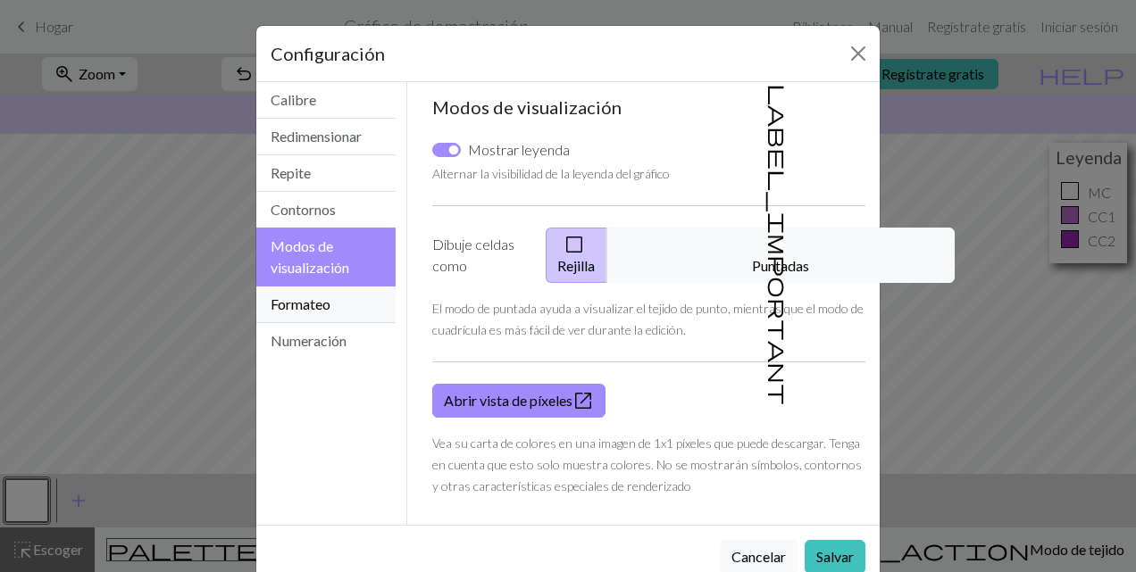
click at [329, 302] on button "Formateo" at bounding box center [325, 305] width 139 height 37
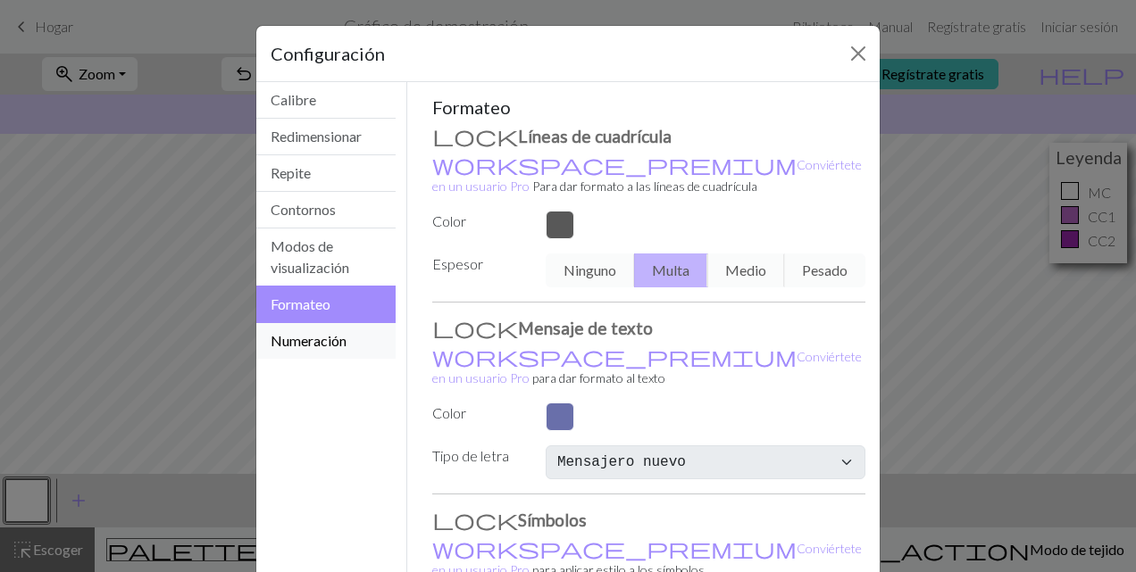
click at [317, 325] on button "Numeración" at bounding box center [325, 341] width 139 height 36
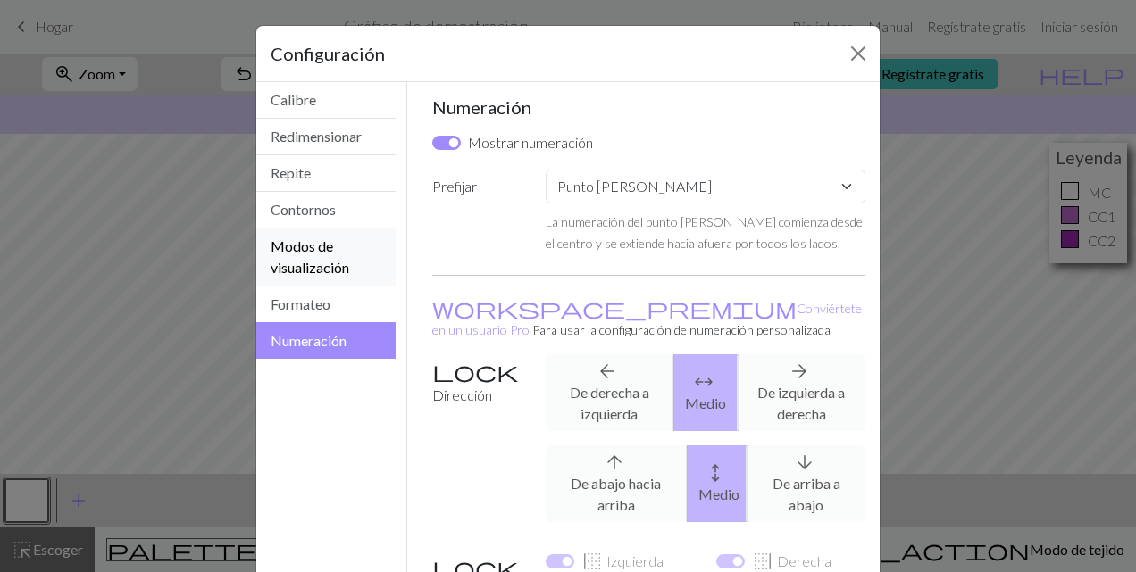
click at [300, 255] on button "Modos de visualización" at bounding box center [325, 258] width 139 height 58
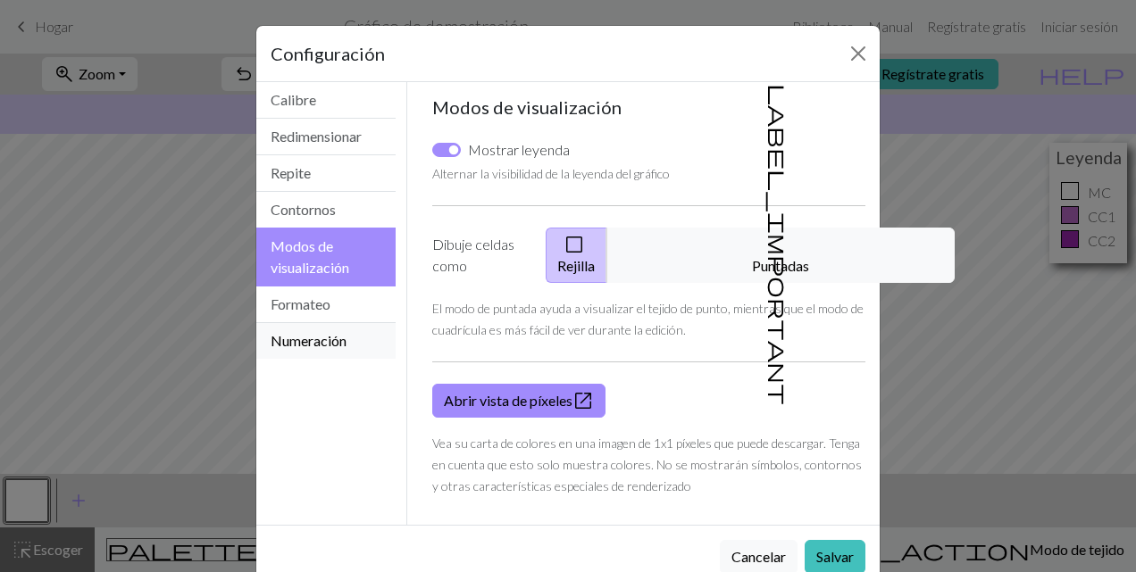
click at [310, 325] on button "Numeración" at bounding box center [325, 341] width 139 height 36
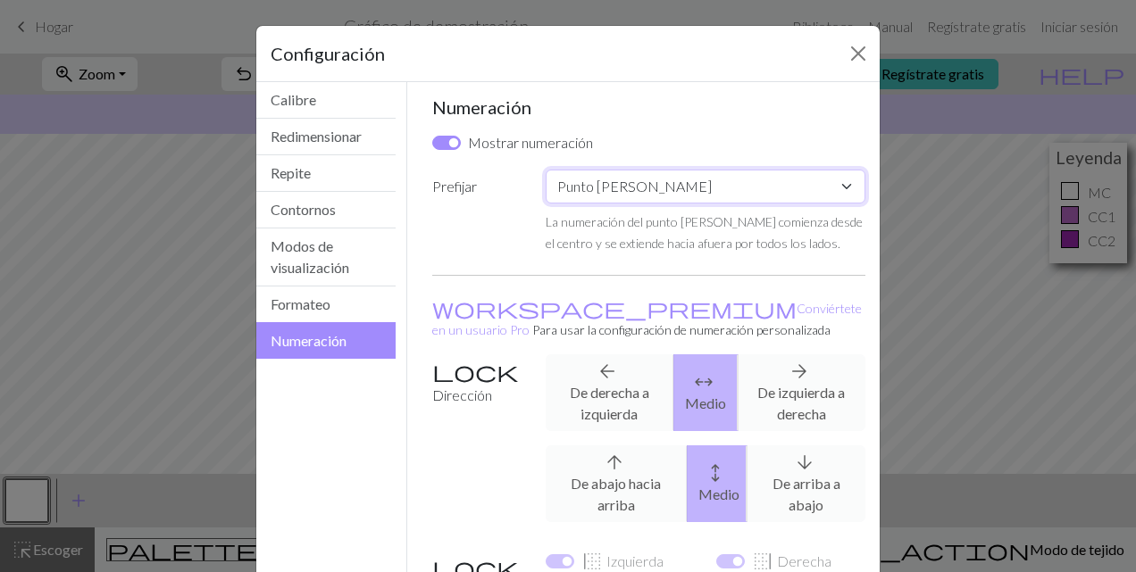
click at [637, 183] on select "Costumbre Tejer plano Tejer en redondo Tejido de encaje [GEOGRAPHIC_DATA][PERSO…" at bounding box center [706, 187] width 320 height 34
click at [546, 170] on select "Costumbre Tejer plano Tejer en redondo Tejido de encaje [GEOGRAPHIC_DATA][PERSO…" at bounding box center [706, 187] width 320 height 34
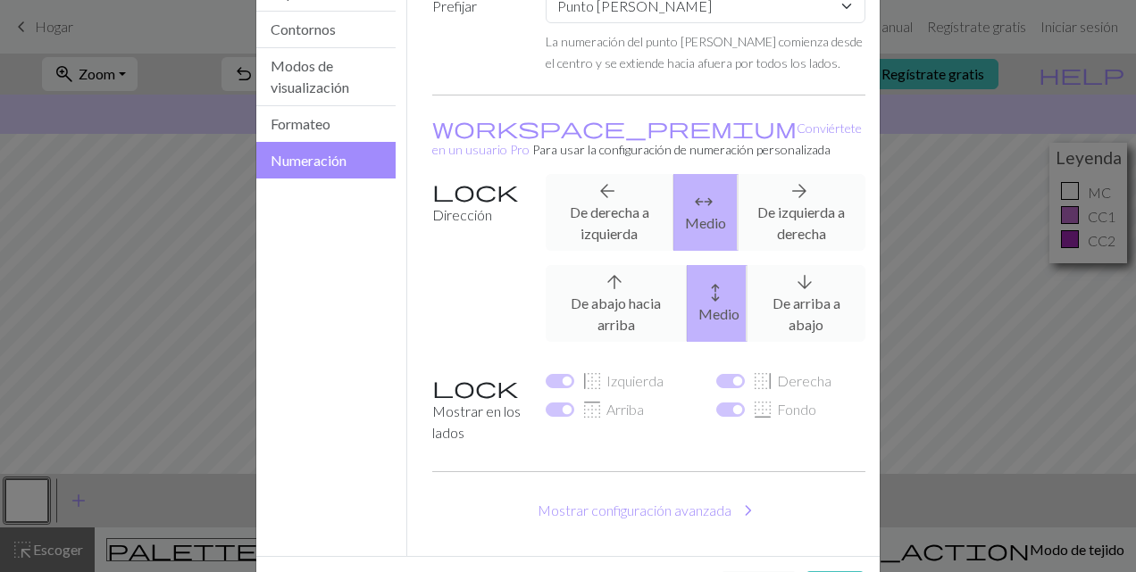
scroll to position [182, 0]
click at [565, 373] on div "border_left [GEOGRAPHIC_DATA]" at bounding box center [620, 379] width 149 height 21
click at [614, 207] on div "arrow_back De derecha a izquierda arrows_outward Medio arrow_forward De izquier…" at bounding box center [705, 210] width 341 height 77
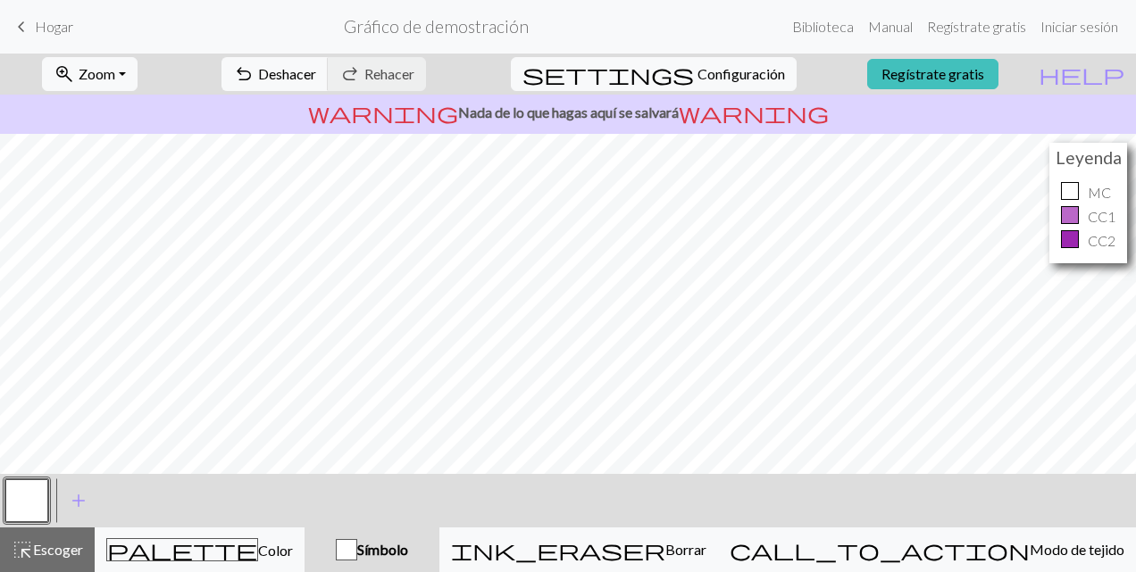
click at [408, 549] on span "Símbolo" at bounding box center [382, 549] width 51 height 17
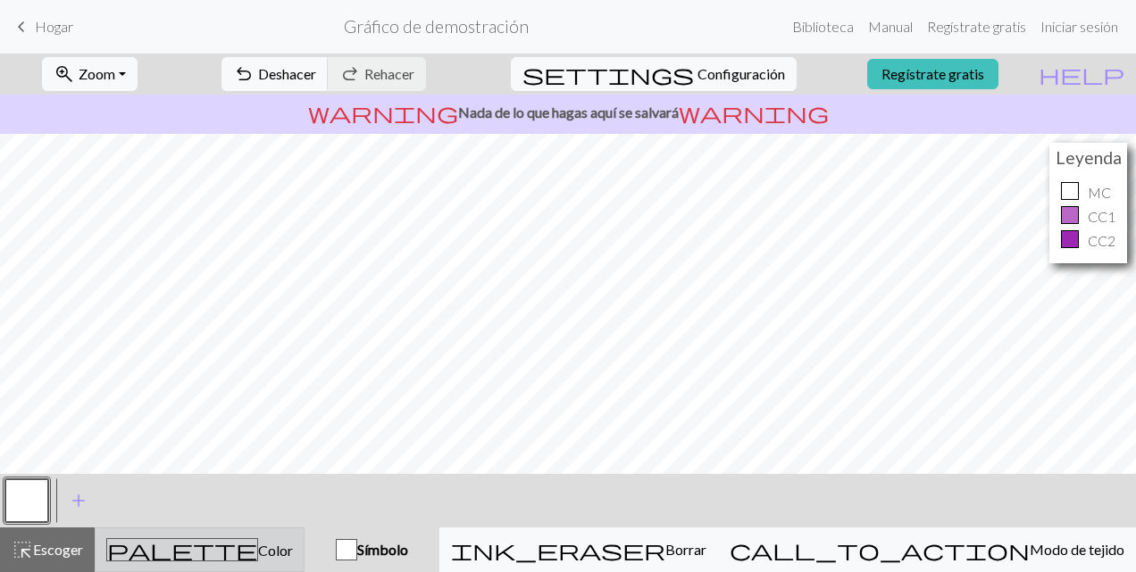
click at [238, 562] on button "palette Color Color" at bounding box center [200, 550] width 210 height 45
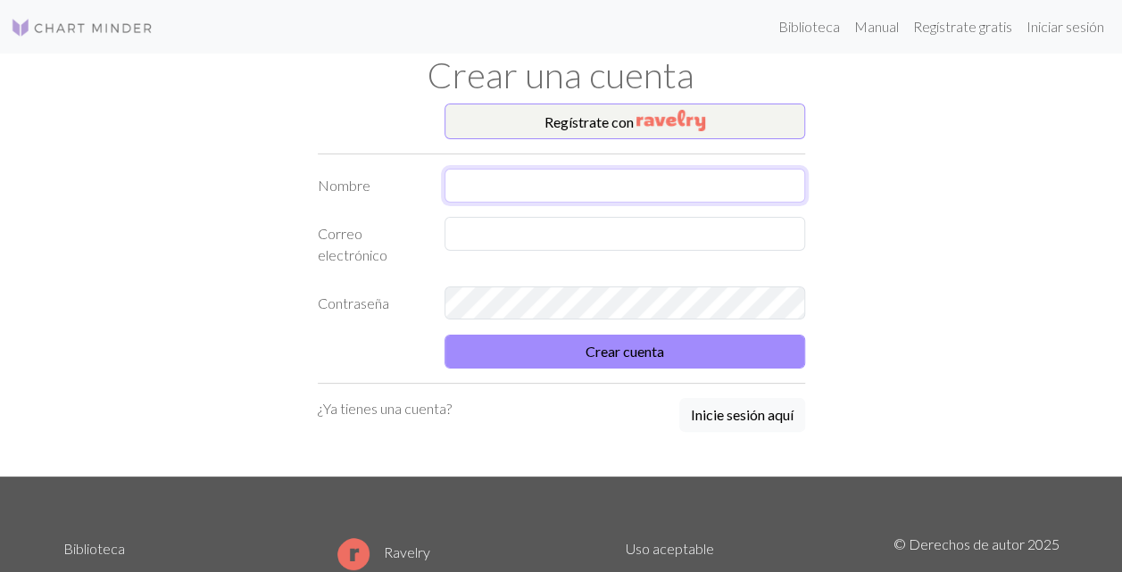
click at [620, 191] on input "text" at bounding box center [625, 186] width 361 height 34
type input "Daniela"
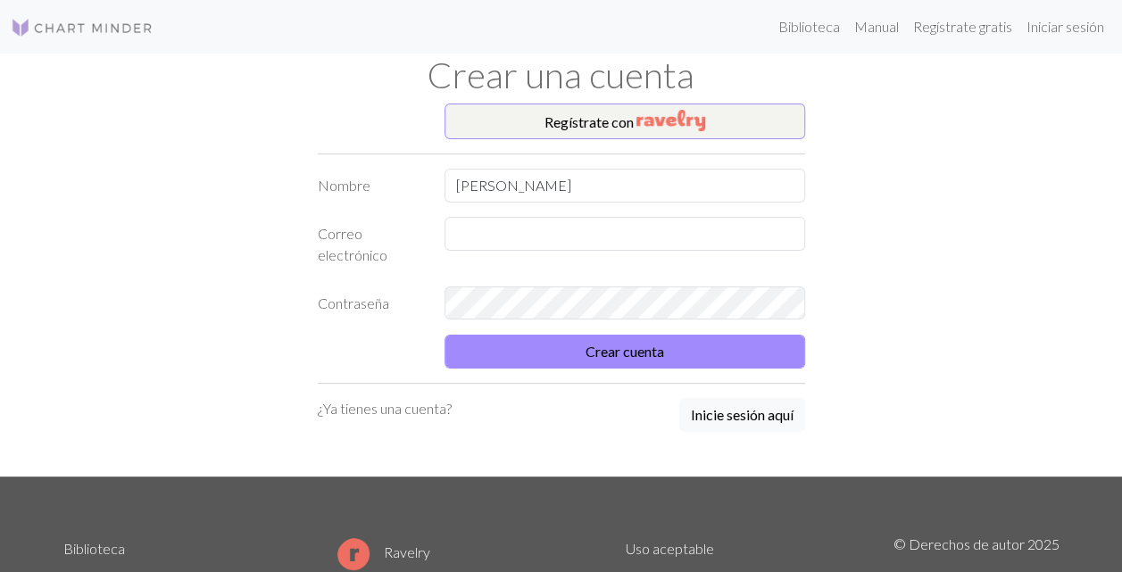
click at [543, 262] on div at bounding box center [625, 244] width 382 height 55
click at [516, 230] on input "text" at bounding box center [625, 234] width 361 height 34
type input "danoambruz@gmail.com"
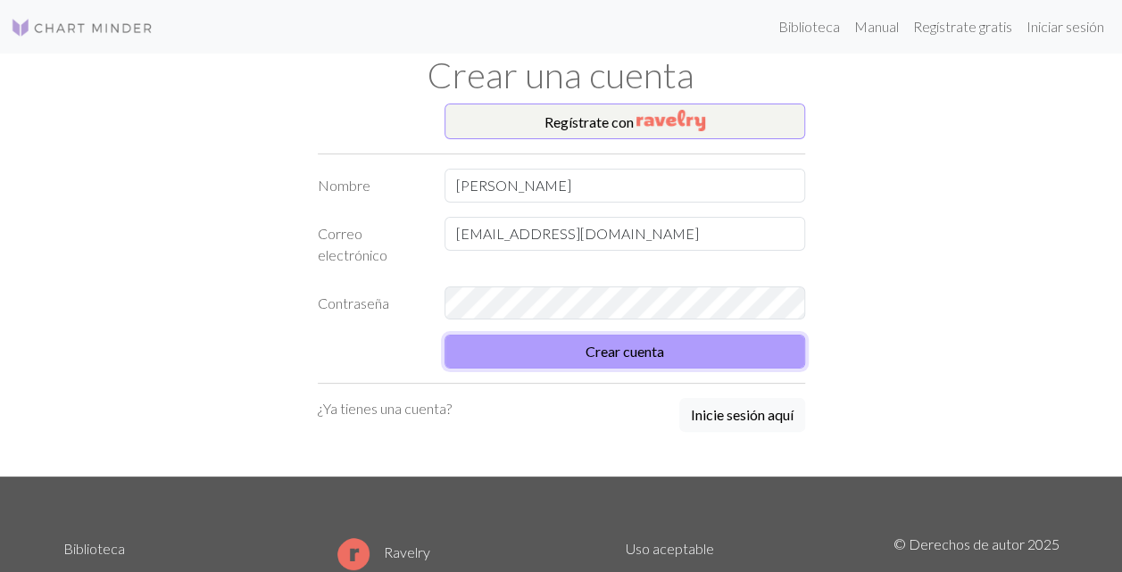
click at [704, 347] on button "Crear cuenta" at bounding box center [625, 352] width 361 height 34
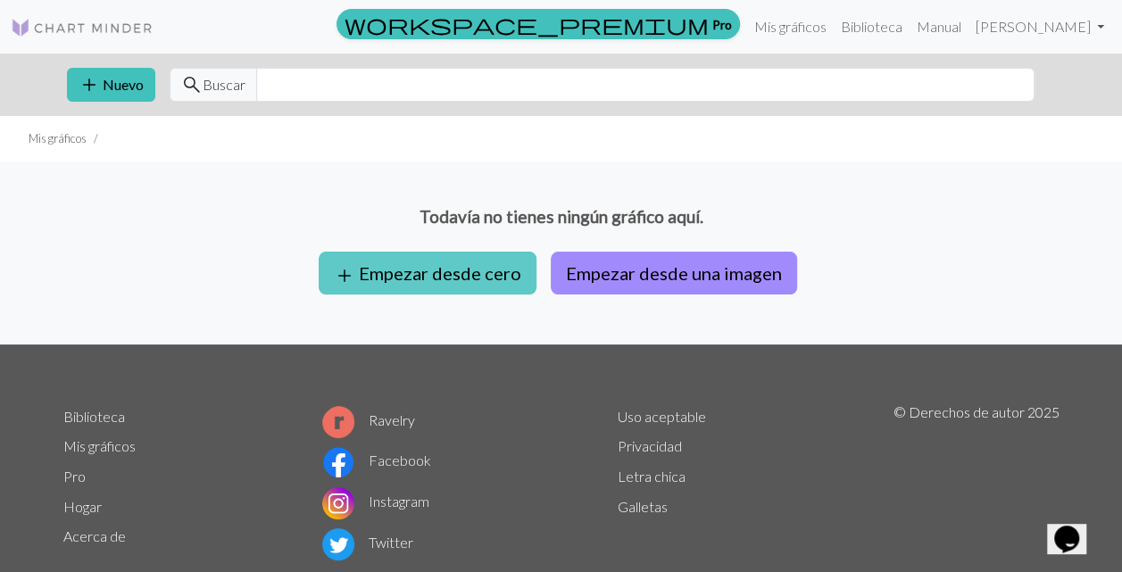
click at [495, 264] on font "Empezar desde cero" at bounding box center [440, 272] width 162 height 21
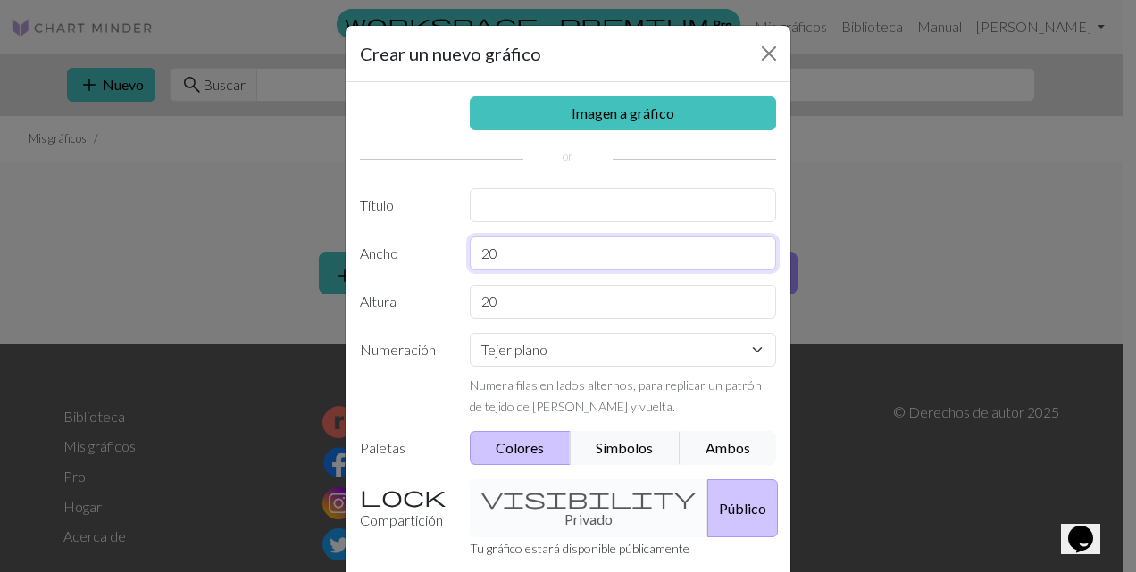
click at [562, 254] on input "20" at bounding box center [623, 254] width 307 height 34
type input "2"
type input "60"
click at [510, 298] on input "20" at bounding box center [623, 302] width 307 height 34
type input "2"
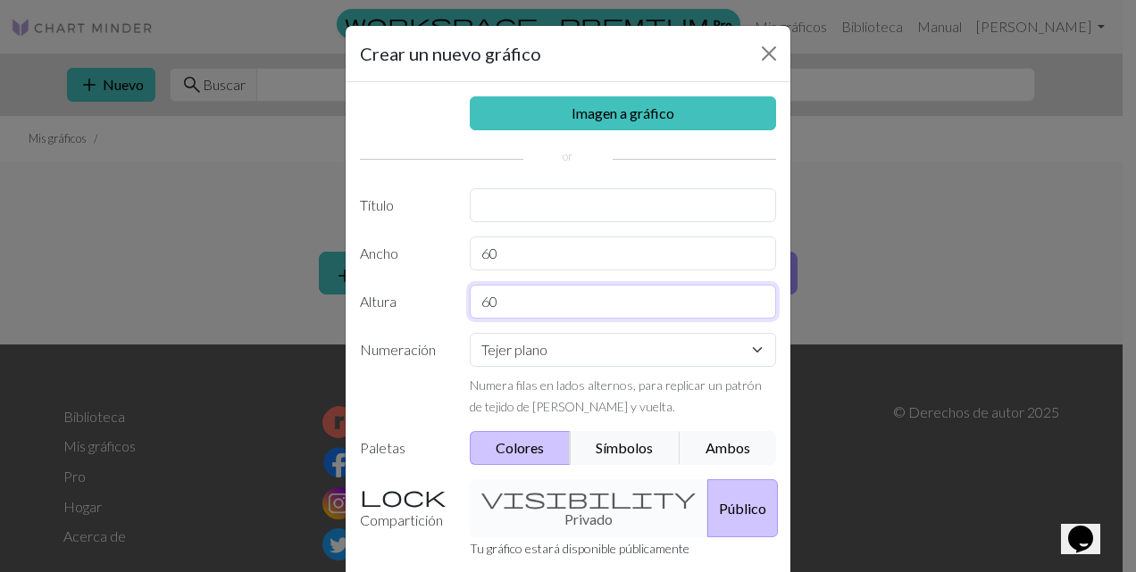
type input "60"
click at [562, 326] on div "Imagen a gráfico Título Ancho 60 Altura 60 Numeración Tejer plano Tejer en redo…" at bounding box center [568, 370] width 445 height 577
click at [554, 359] on select "Tejer plano Tejer en redondo Tejido de encaje Punto de cruz" at bounding box center [623, 350] width 307 height 34
select select "crossstitch"
click at [470, 333] on select "Tejer plano Tejer en redondo Tejido de encaje Punto de cruz" at bounding box center [623, 350] width 307 height 34
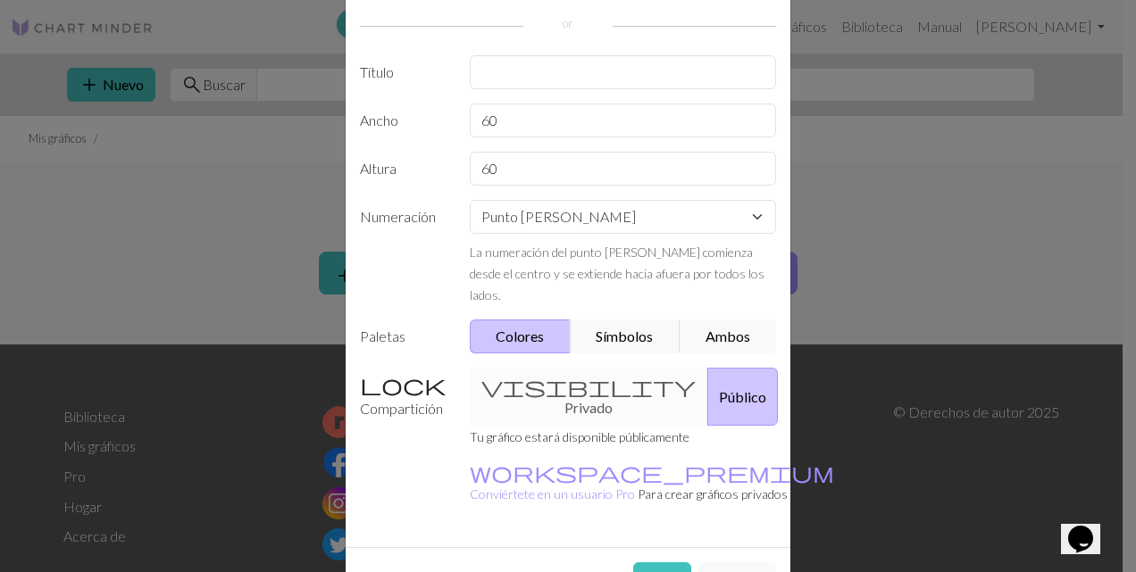
scroll to position [150, 0]
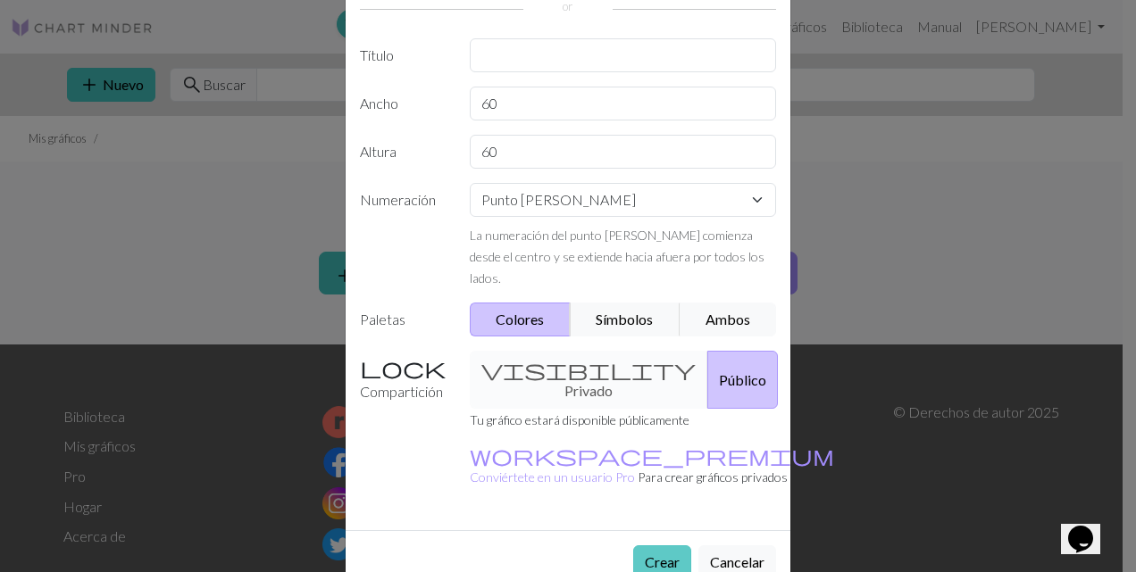
click at [671, 546] on button "Crear" at bounding box center [662, 563] width 58 height 34
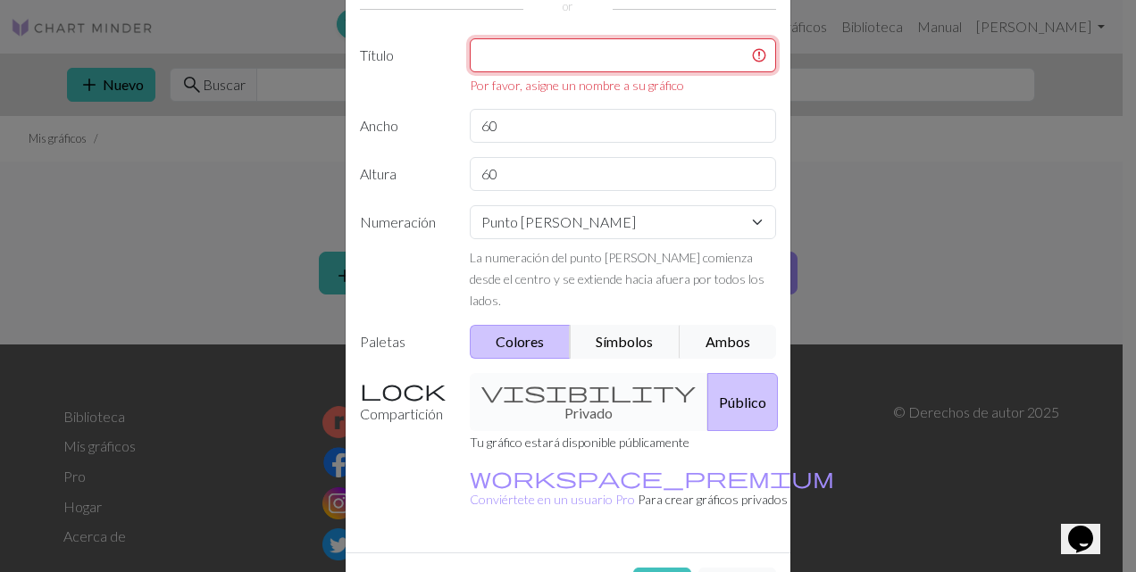
click at [546, 58] on input "text" at bounding box center [623, 55] width 307 height 34
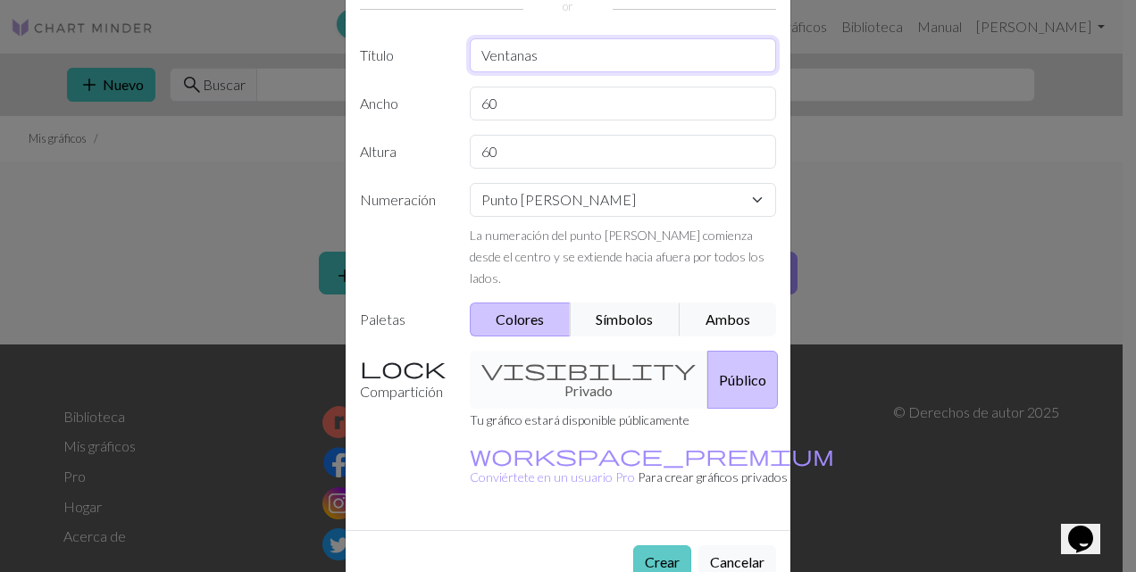
type input "Ventanas"
click at [654, 546] on button "Crear" at bounding box center [662, 563] width 58 height 34
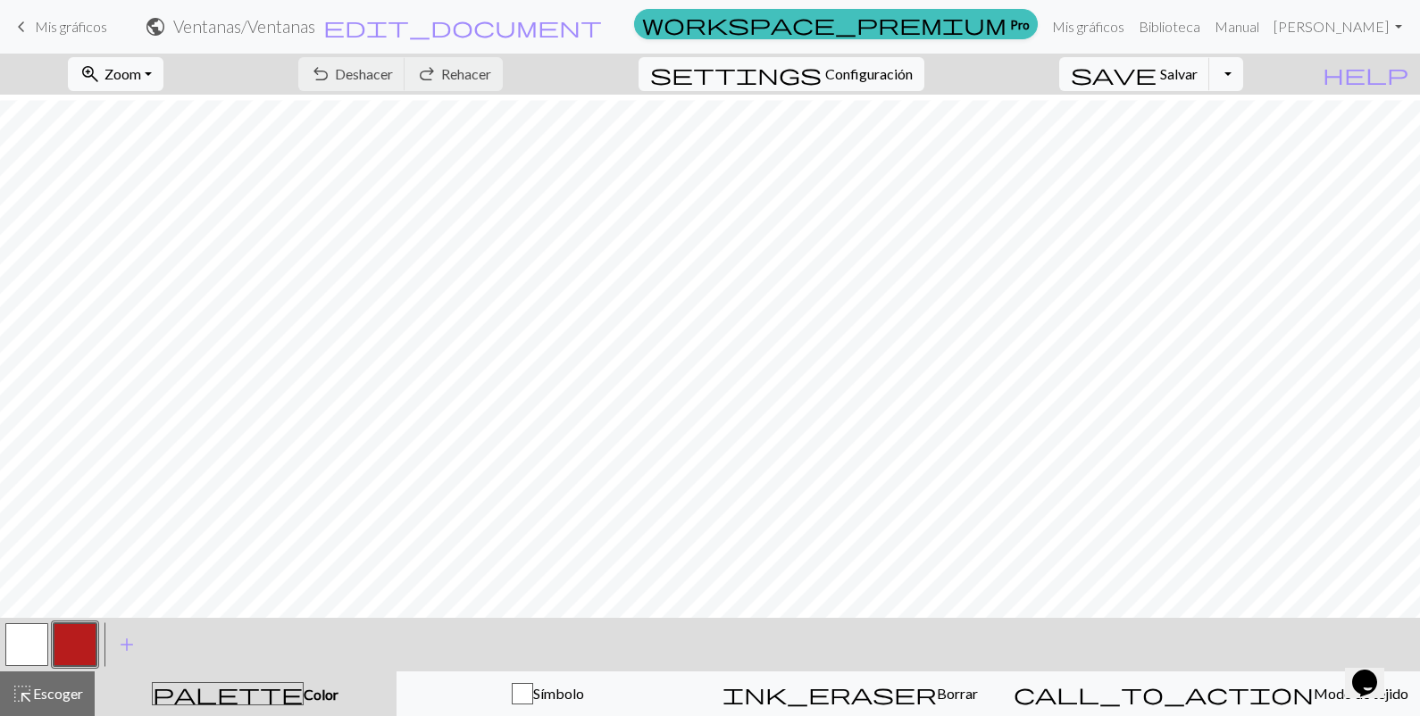
scroll to position [42, 0]
click at [154, 58] on button "zoom_in Zoom Zoom" at bounding box center [116, 74] width 96 height 34
click at [173, 236] on button "100%" at bounding box center [139, 243] width 141 height 29
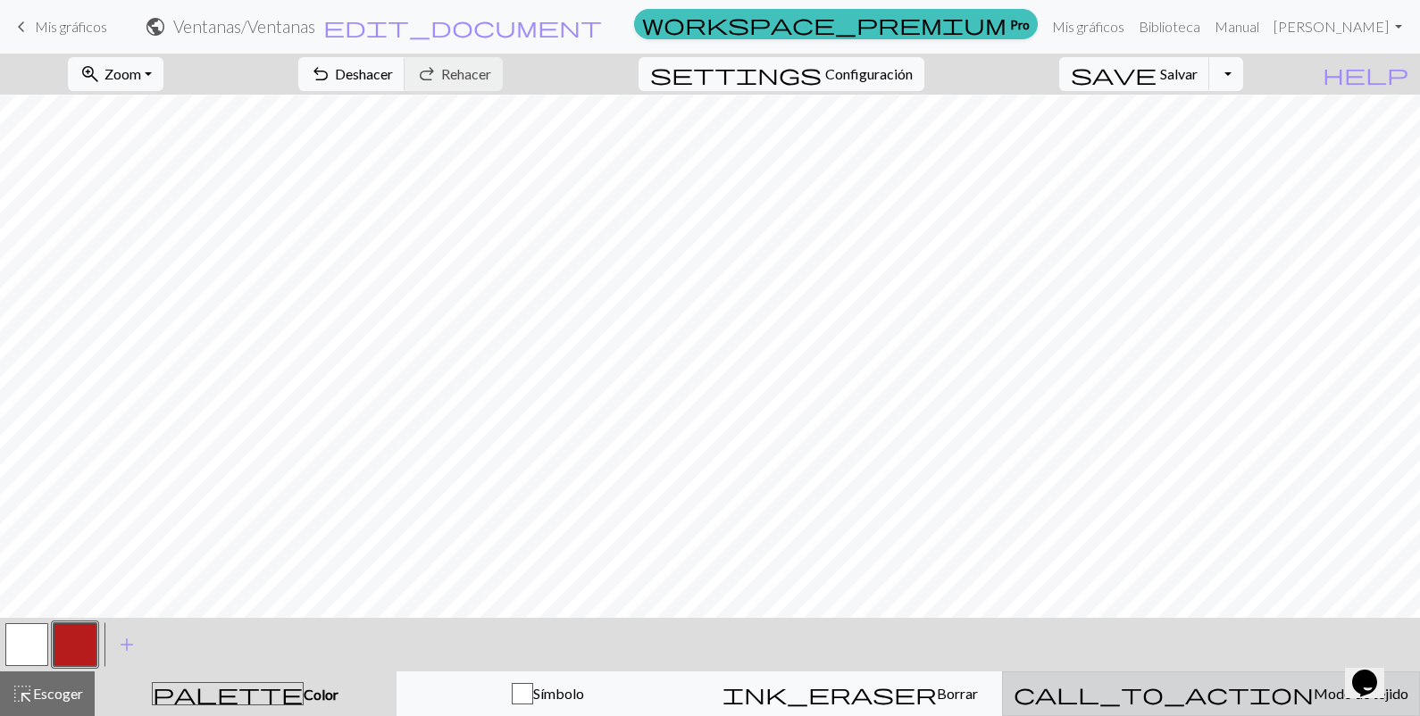
click at [1121, 571] on span "Modo de tejido" at bounding box center [1360, 693] width 95 height 17
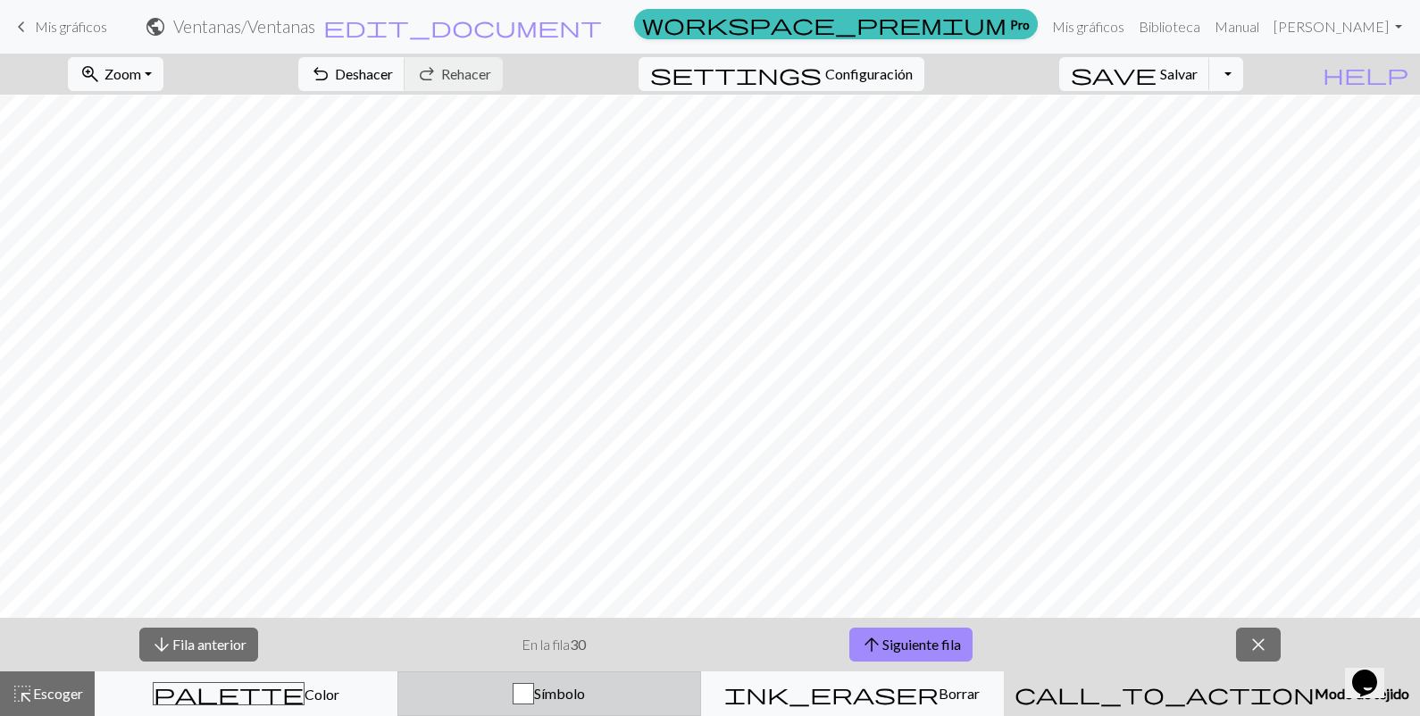
click at [643, 571] on button "Símbolo" at bounding box center [548, 693] width 303 height 45
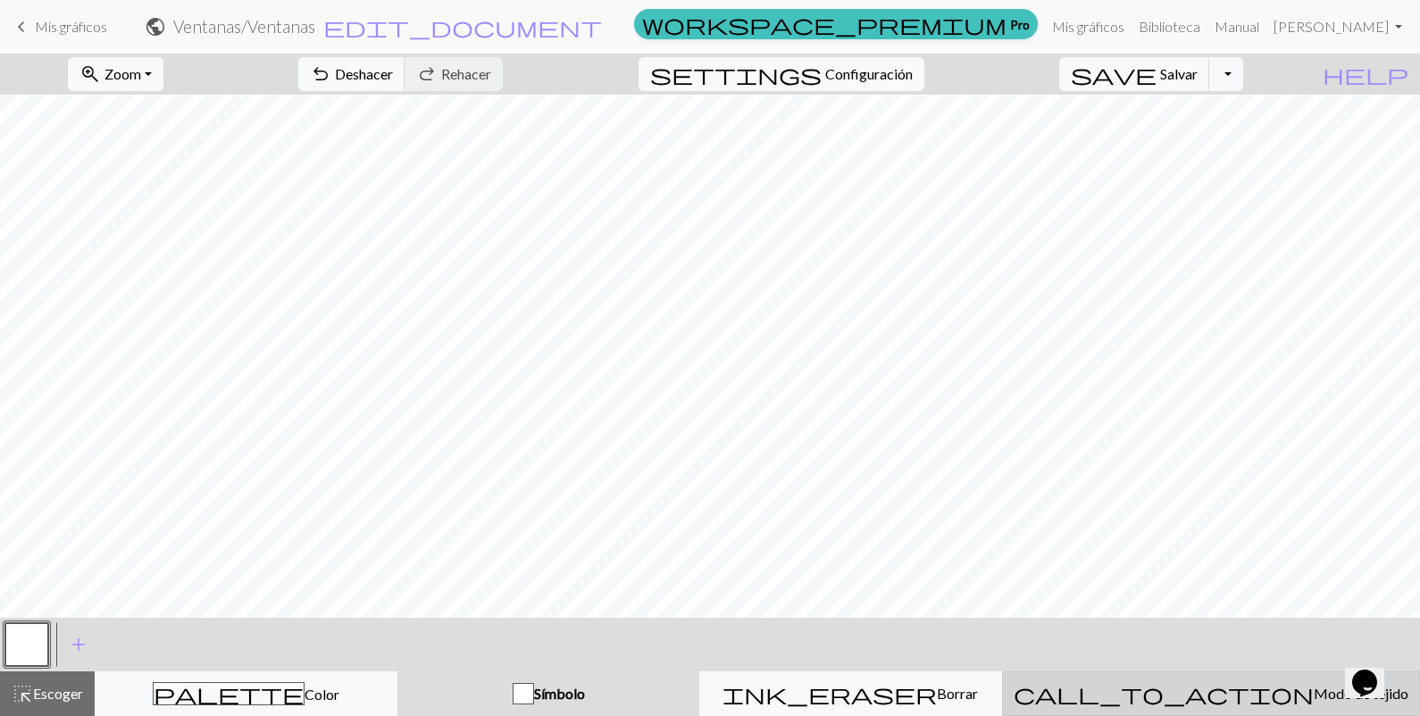
click at [1121, 571] on button "call_to_action Modo de tejido Modo de tejido" at bounding box center [1211, 693] width 418 height 45
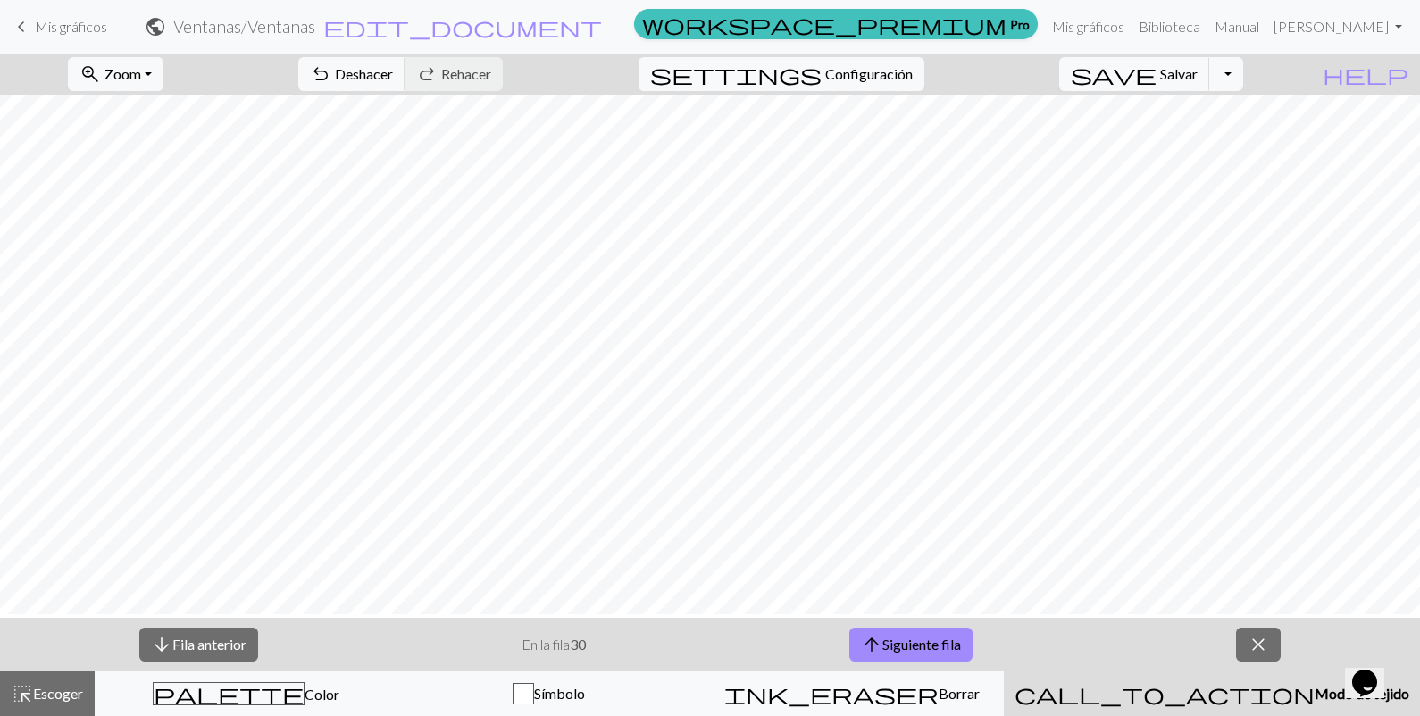
scroll to position [178, 0]
click at [1121, 67] on span "help" at bounding box center [1365, 74] width 86 height 25
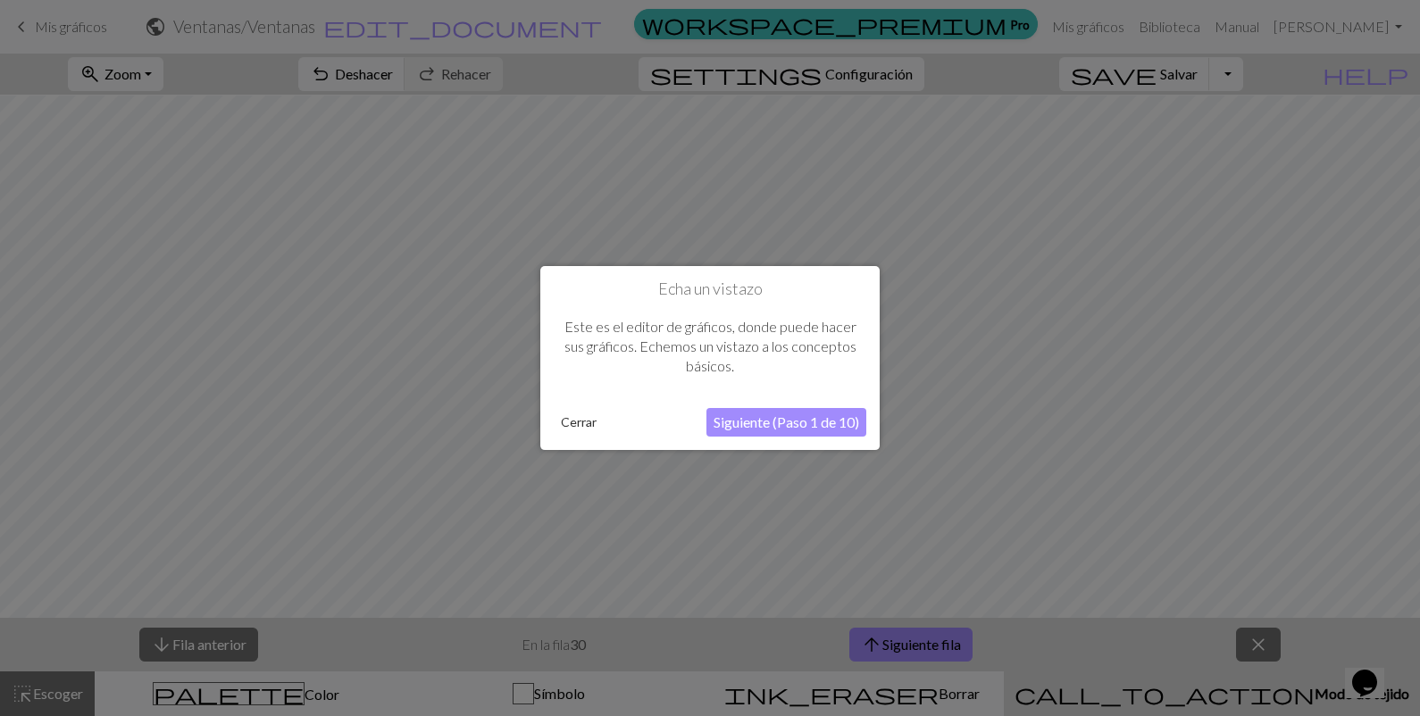
click at [581, 427] on button "Cerrar" at bounding box center [579, 422] width 50 height 27
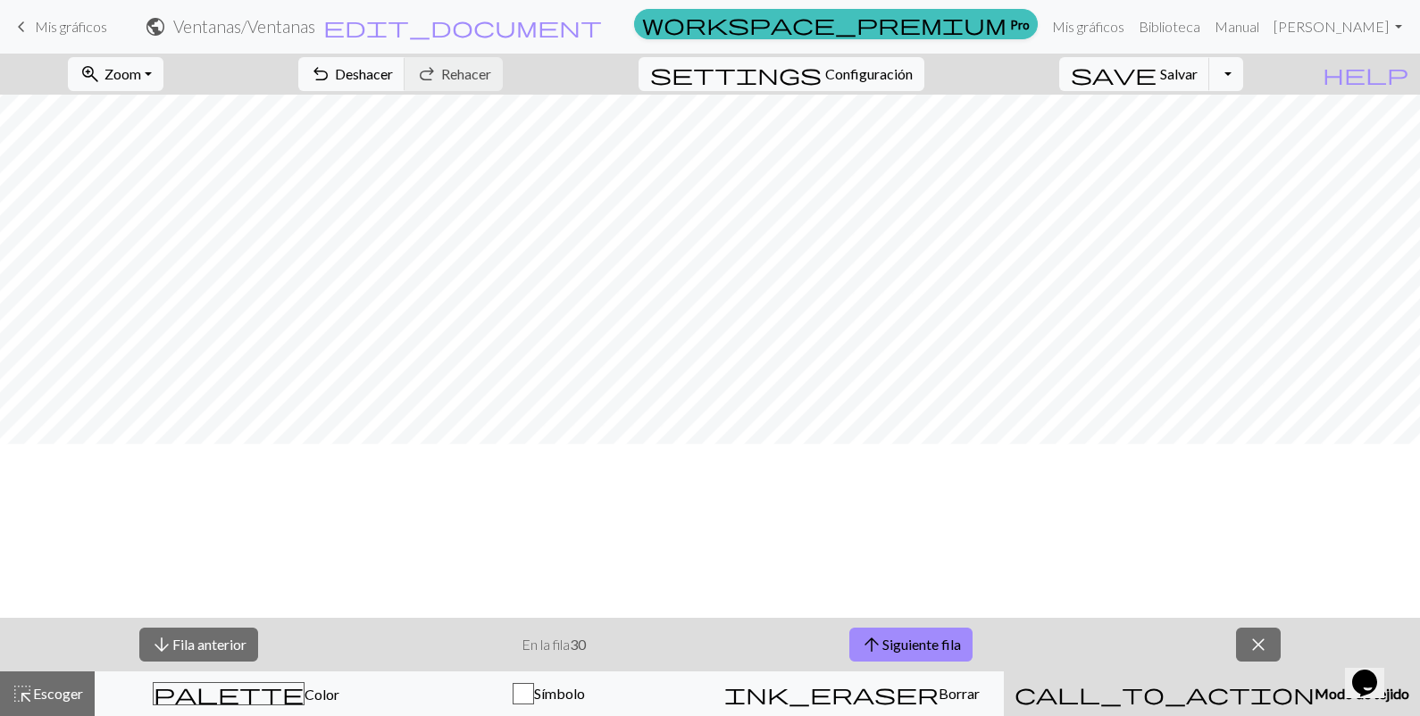
scroll to position [216, 0]
click at [62, 571] on span "Escoger" at bounding box center [58, 693] width 50 height 17
click at [241, 571] on font "Fila anterior" at bounding box center [209, 644] width 74 height 17
click at [859, 571] on button "arrow_upward Siguiente fila" at bounding box center [910, 645] width 123 height 34
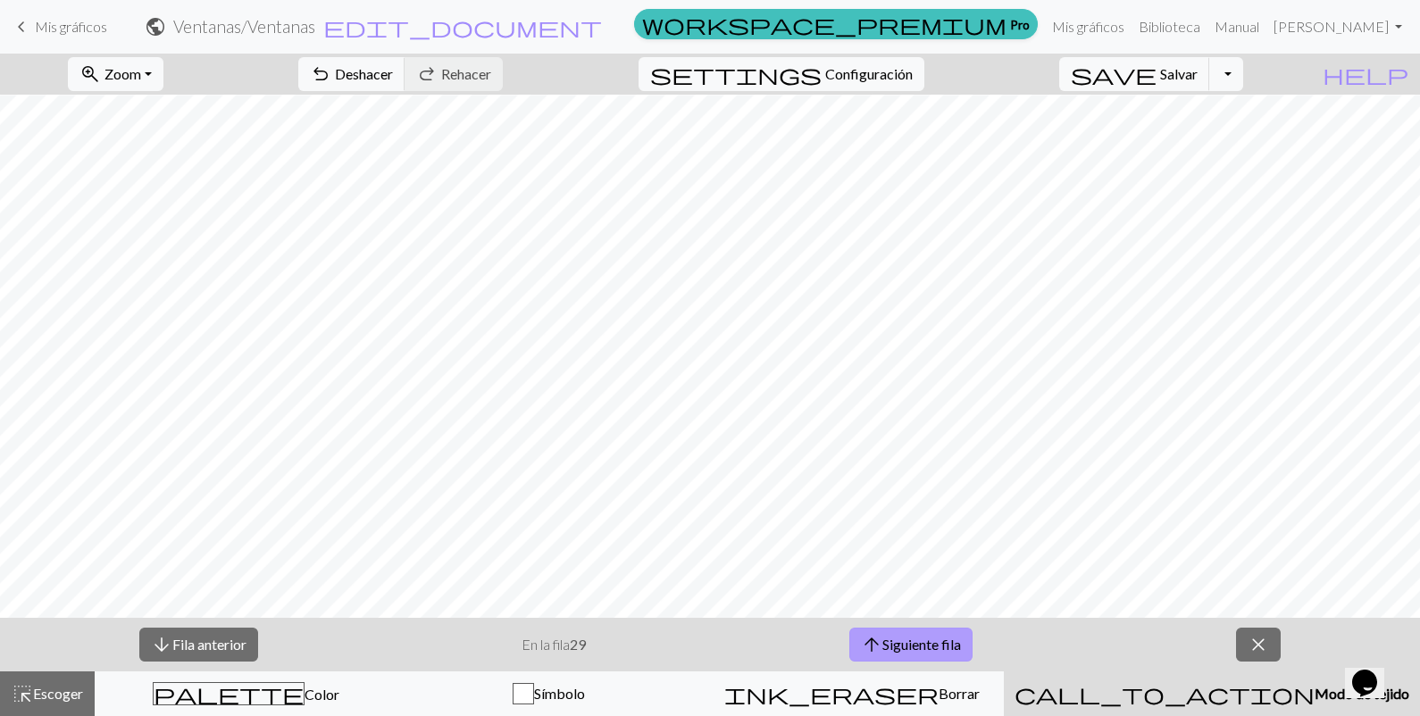
click at [859, 571] on button "arrow_upward Siguiente fila" at bounding box center [910, 645] width 123 height 34
click at [911, 571] on font "Siguiente fila" at bounding box center [921, 644] width 79 height 17
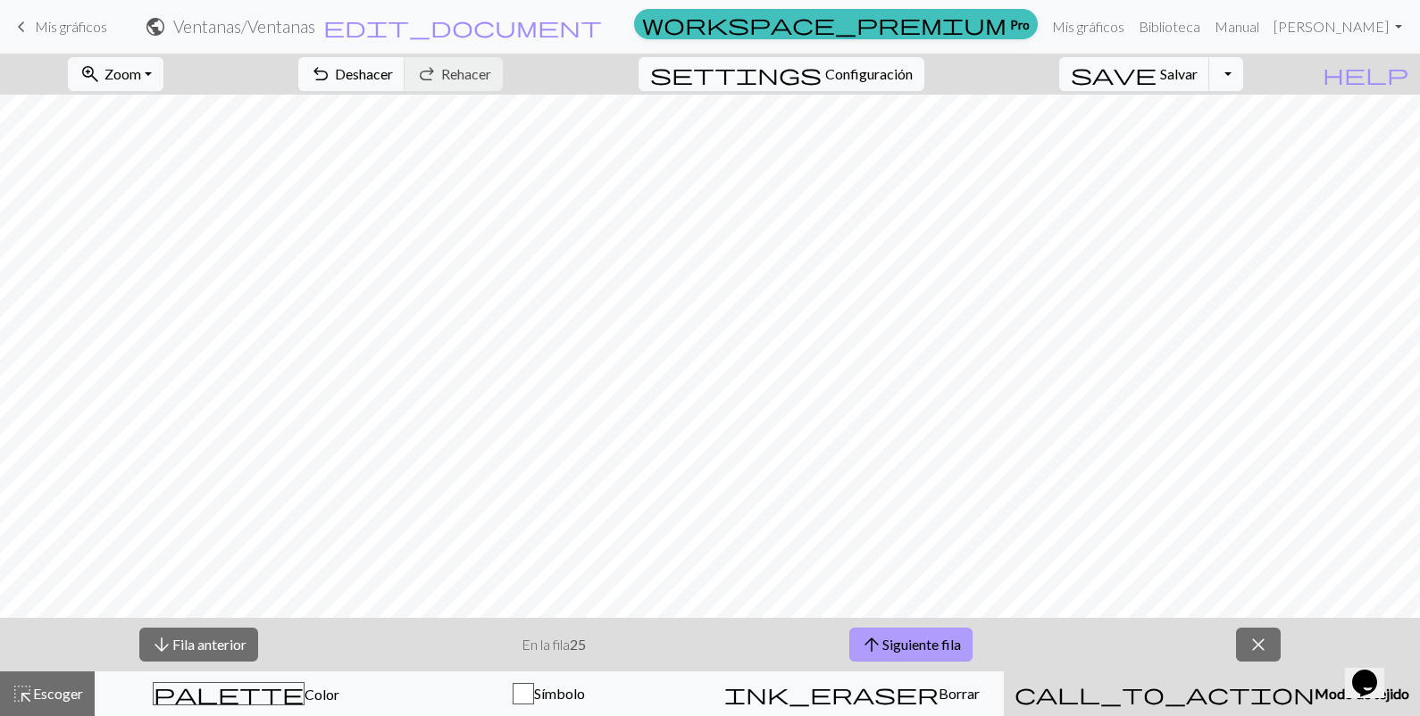
click at [911, 571] on font "Siguiente fila" at bounding box center [921, 644] width 79 height 17
click at [216, 571] on button "arrow_downward Fila anterior" at bounding box center [198, 645] width 119 height 34
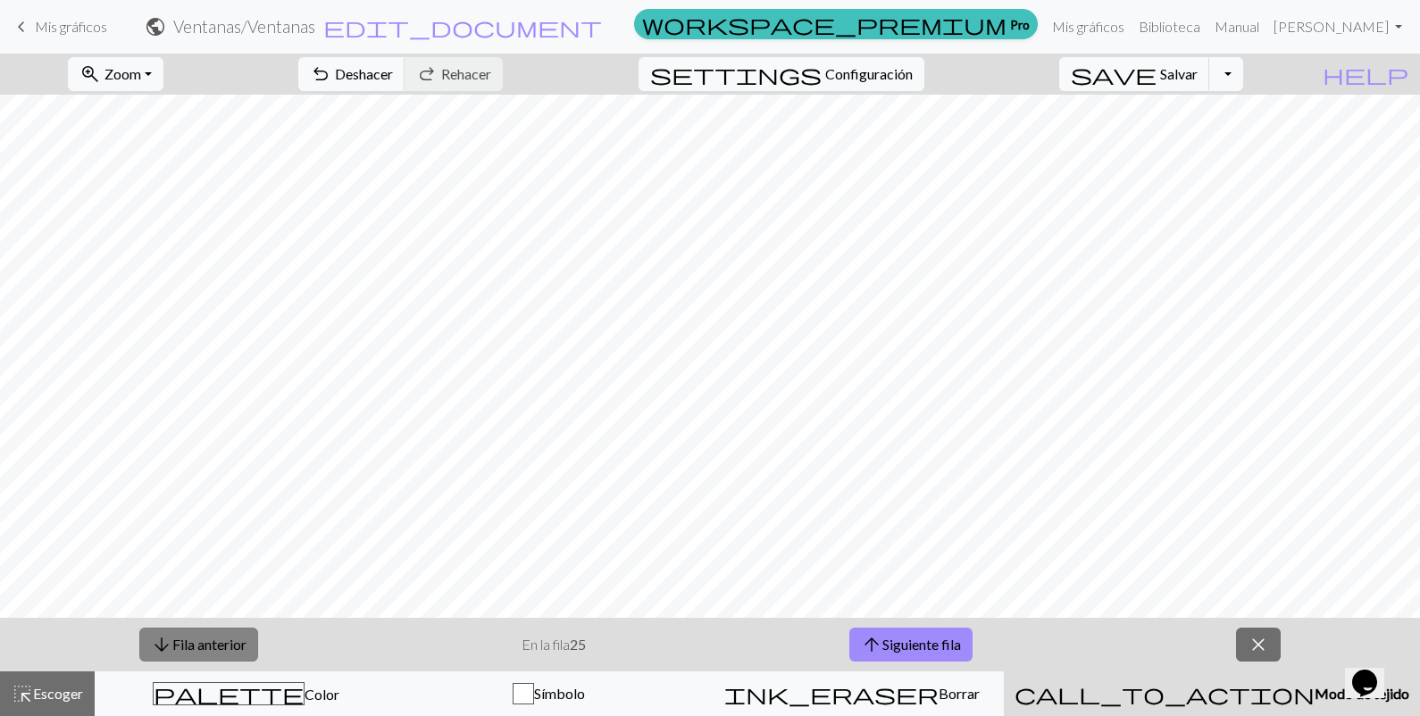
click at [216, 571] on button "arrow_downward Fila anterior" at bounding box center [198, 645] width 119 height 34
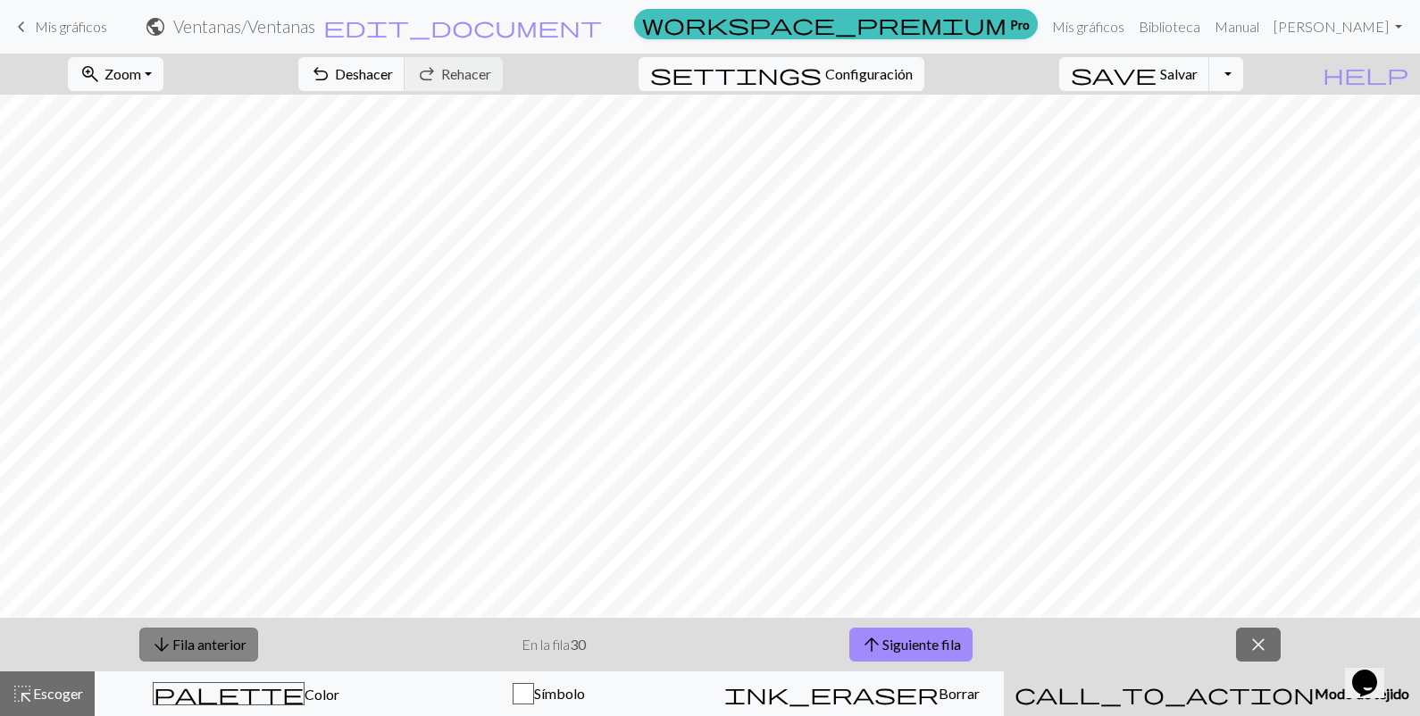
click at [216, 571] on button "arrow_downward Fila anterior" at bounding box center [198, 645] width 119 height 34
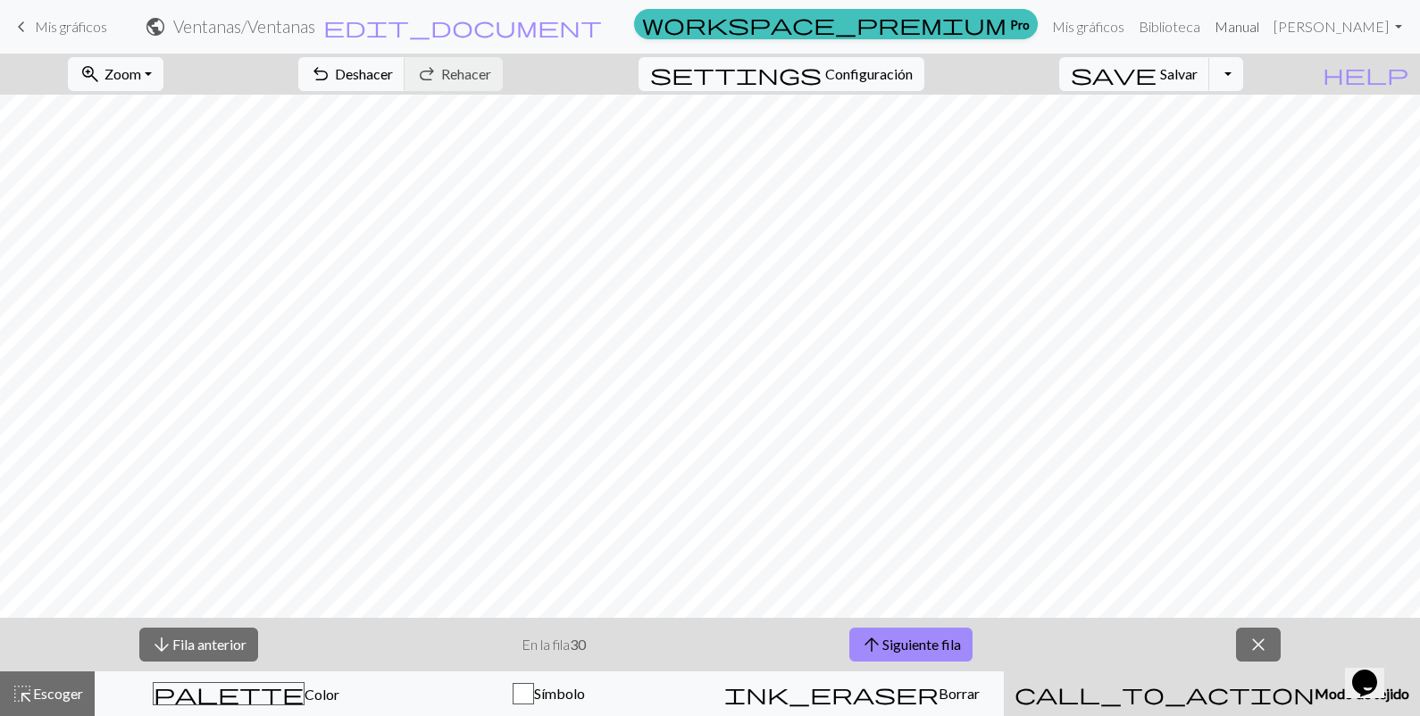
click at [1121, 29] on link "Manual" at bounding box center [1236, 27] width 59 height 36
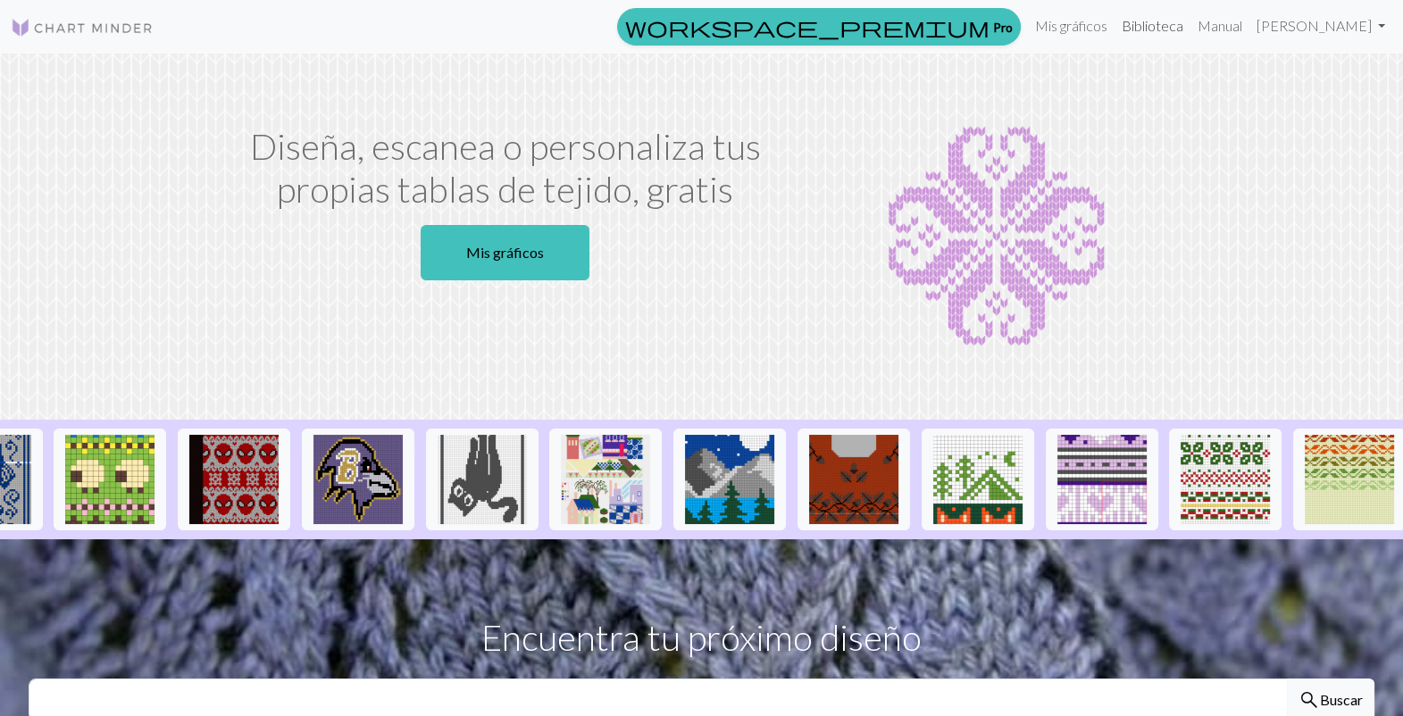
click at [1183, 30] on link "Biblioteca" at bounding box center [1152, 26] width 76 height 36
click at [1180, 24] on link "Biblioteca" at bounding box center [1152, 26] width 76 height 36
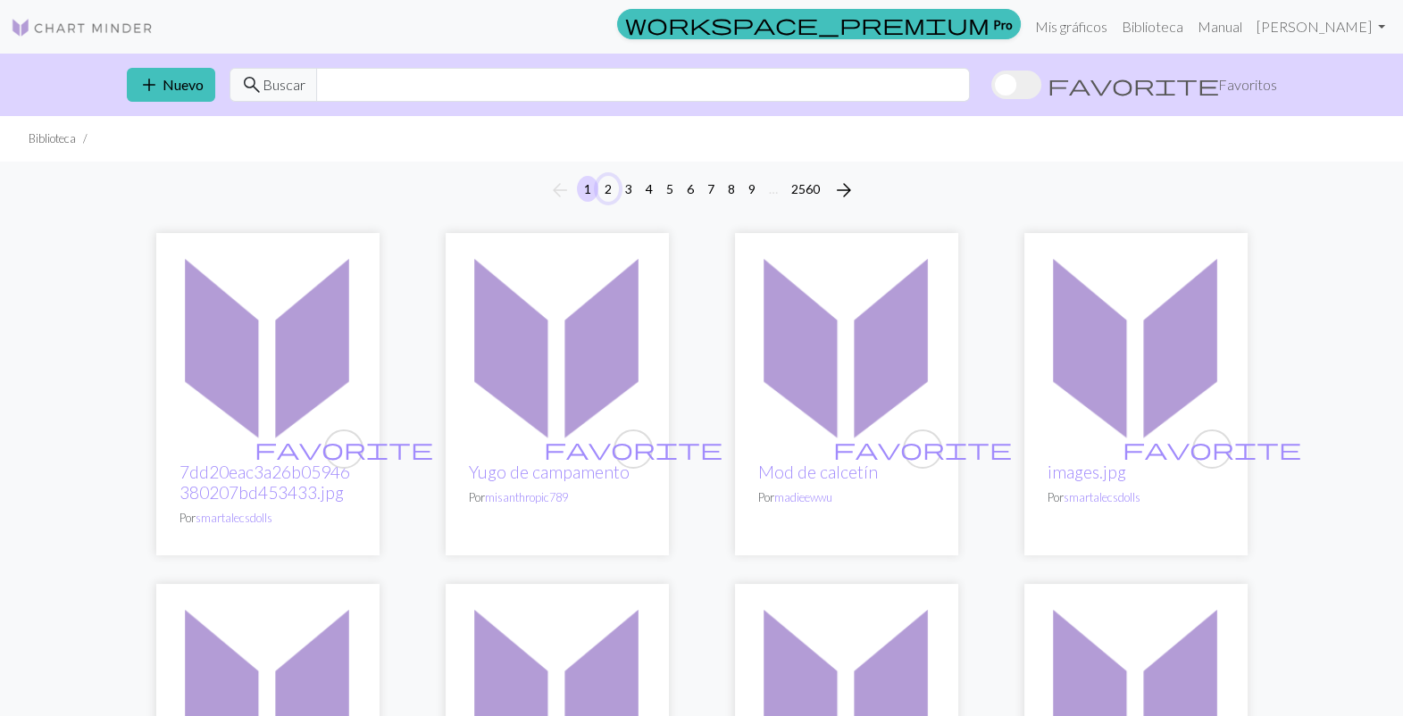
click at [611, 181] on button "2" at bounding box center [607, 189] width 21 height 26
